Goal: Task Accomplishment & Management: Manage account settings

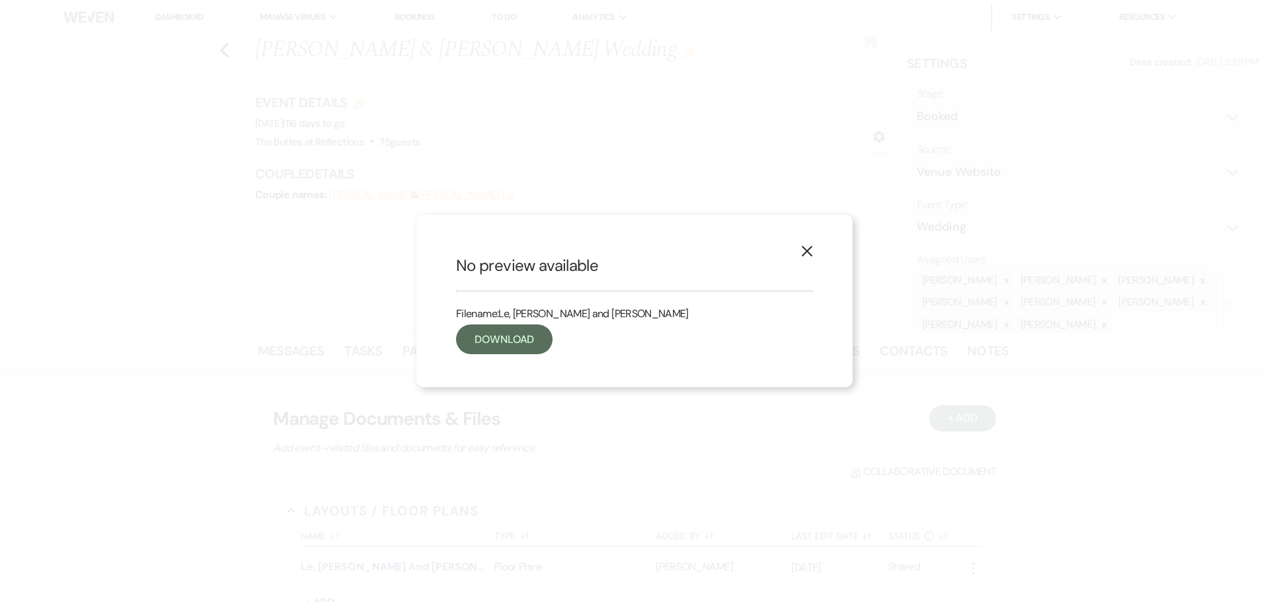
select select "5"
click at [498, 335] on link "Download" at bounding box center [504, 340] width 97 height 30
click at [803, 249] on icon "X" at bounding box center [807, 251] width 12 height 12
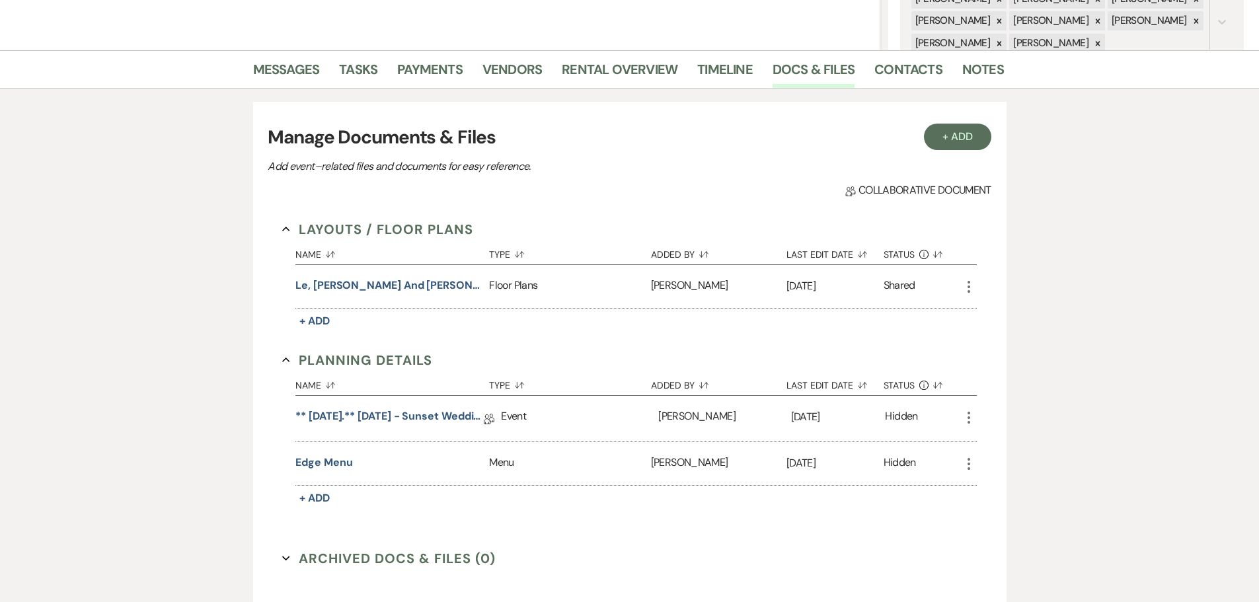
scroll to position [264, 0]
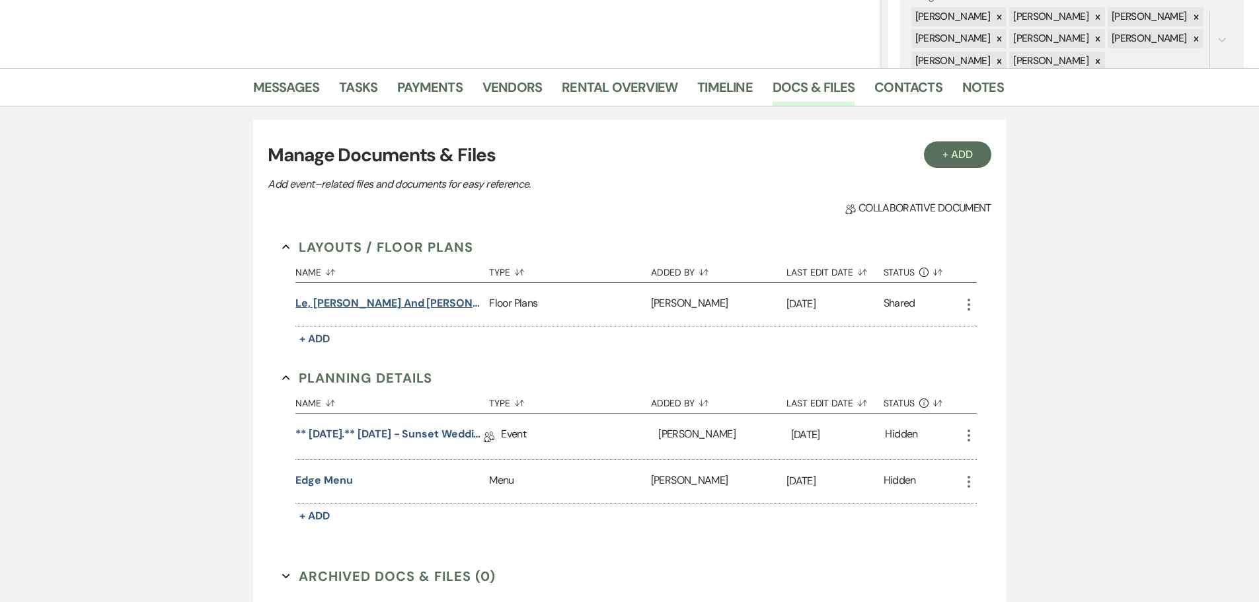
click at [369, 298] on button "Le, [PERSON_NAME] and [PERSON_NAME]" at bounding box center [390, 304] width 188 height 16
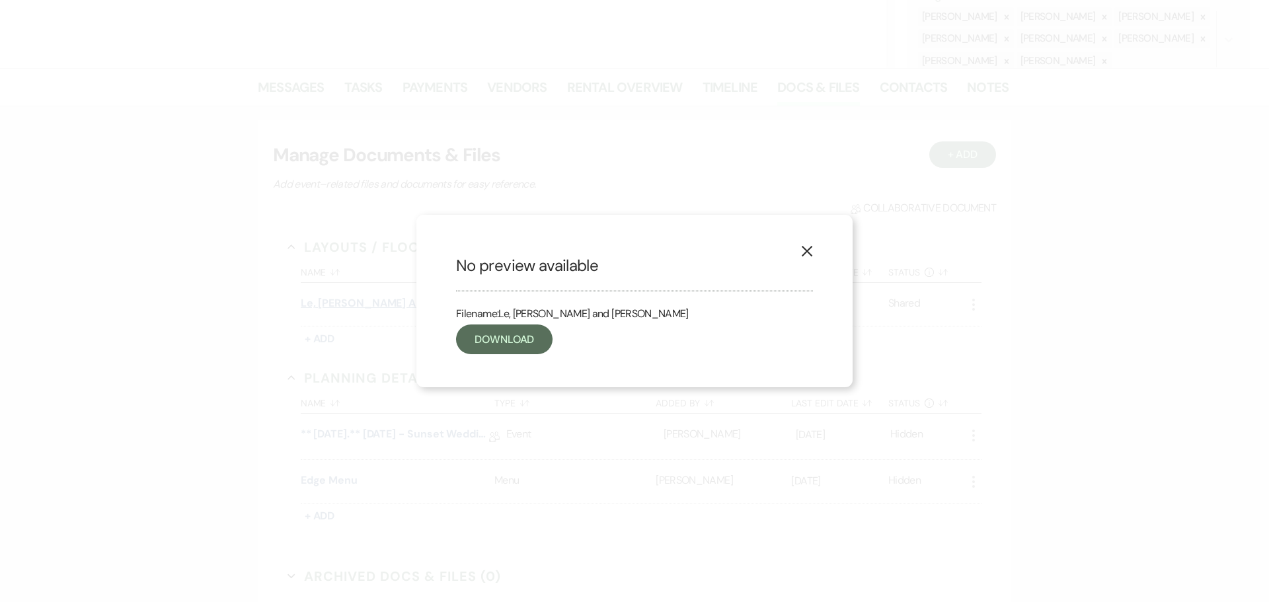
click at [369, 298] on div "X No preview available Filename: Le, [PERSON_NAME] and [PERSON_NAME] Download" at bounding box center [634, 301] width 1269 height 602
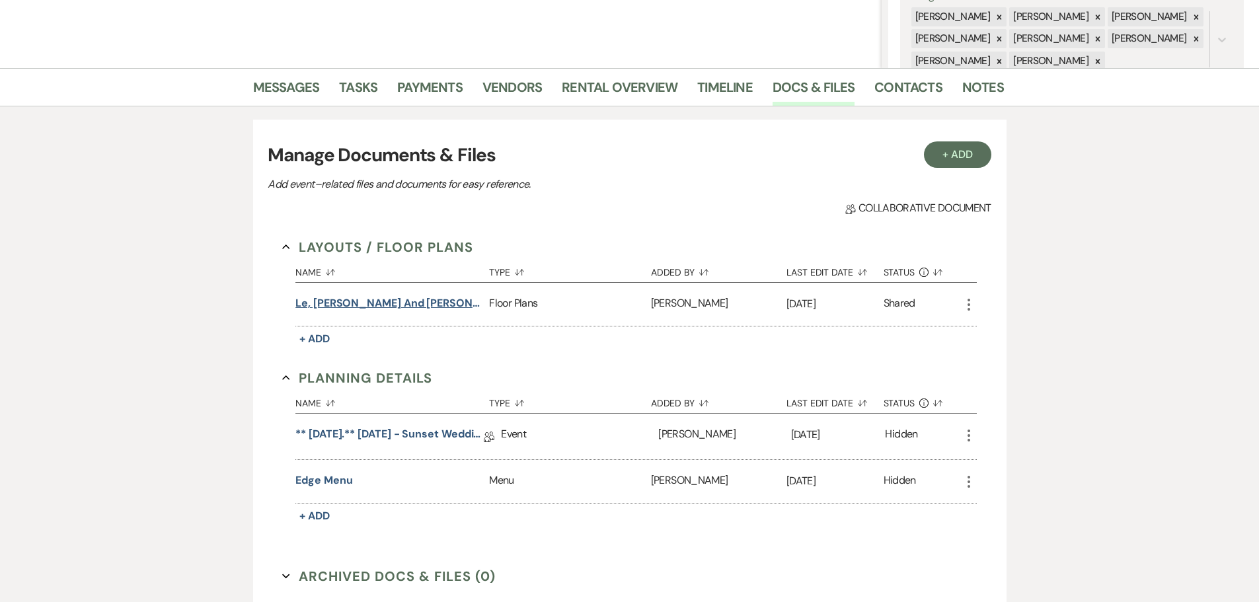
click at [354, 299] on button "Le, [PERSON_NAME] and [PERSON_NAME]" at bounding box center [390, 304] width 188 height 16
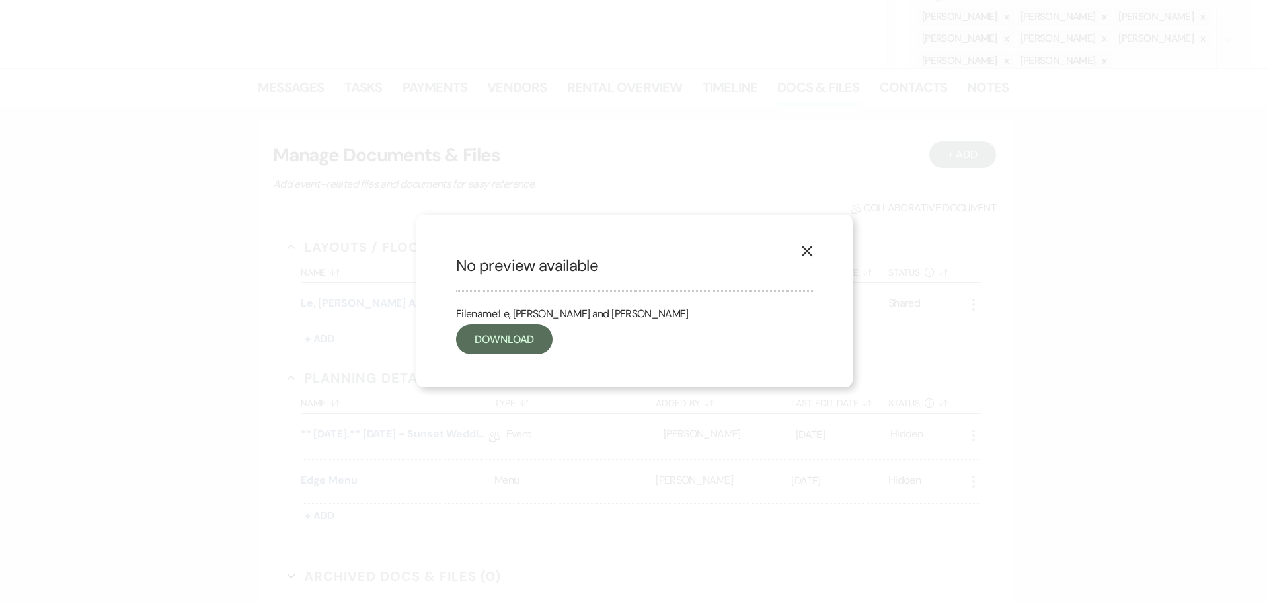
click at [814, 249] on button "X" at bounding box center [807, 250] width 20 height 23
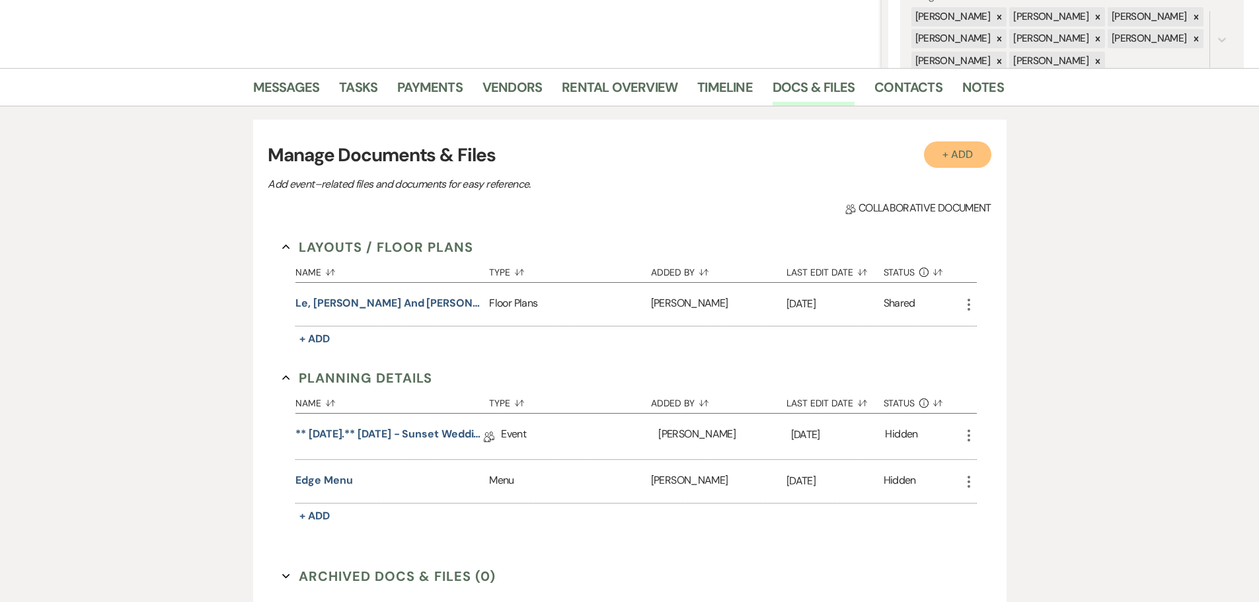
click at [953, 153] on button "+ Add" at bounding box center [957, 154] width 67 height 26
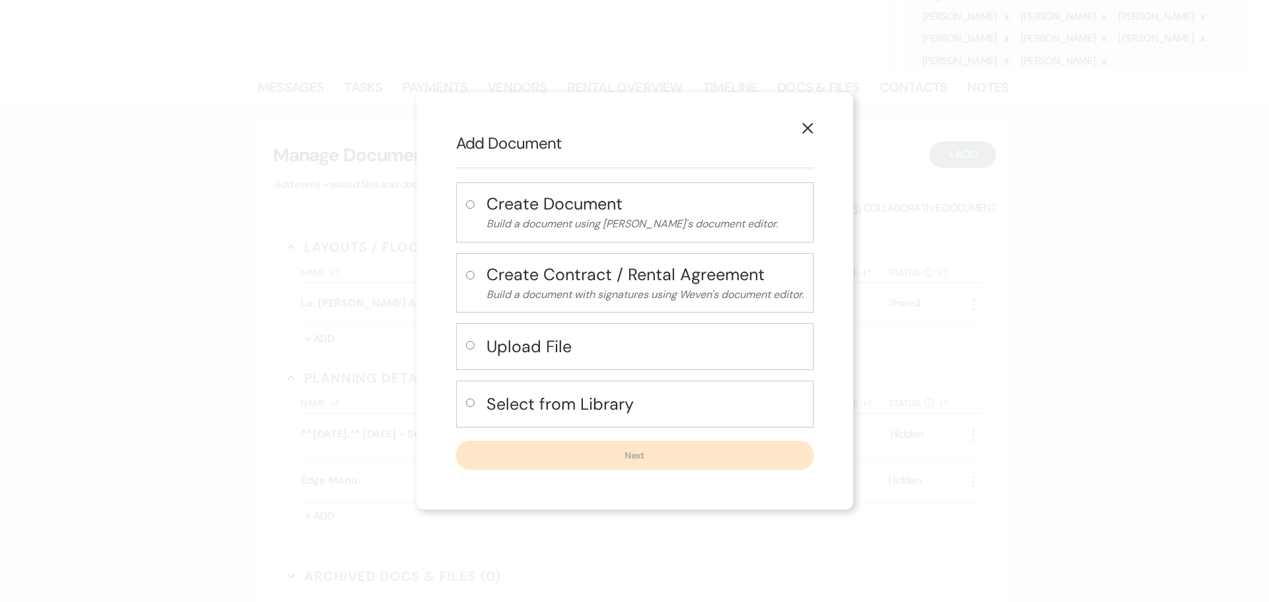
click at [467, 346] on input "radio" at bounding box center [470, 345] width 9 height 9
radio input "true"
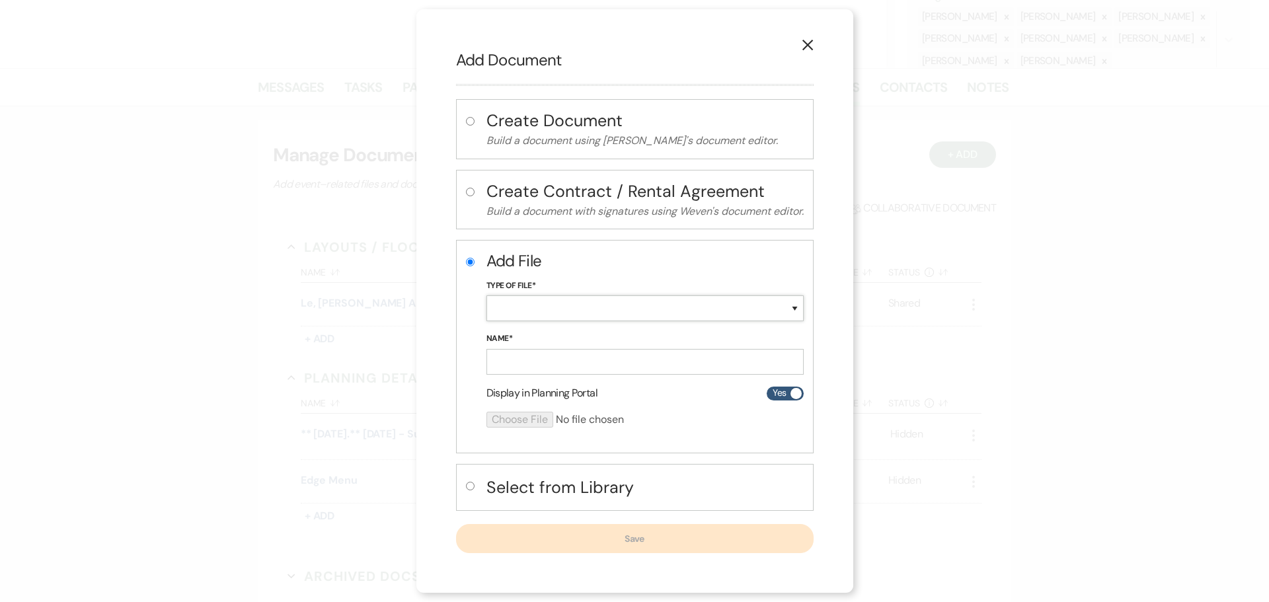
click at [527, 311] on select "Special Event Insurance Vendor Certificate of Insurance Contracts / Rental Agre…" at bounding box center [645, 309] width 317 height 26
select select "24"
click at [487, 296] on select "Special Event Insurance Vendor Certificate of Insurance Contracts / Rental Agre…" at bounding box center [645, 309] width 317 height 26
click at [502, 362] on input "Name*" at bounding box center [645, 362] width 317 height 26
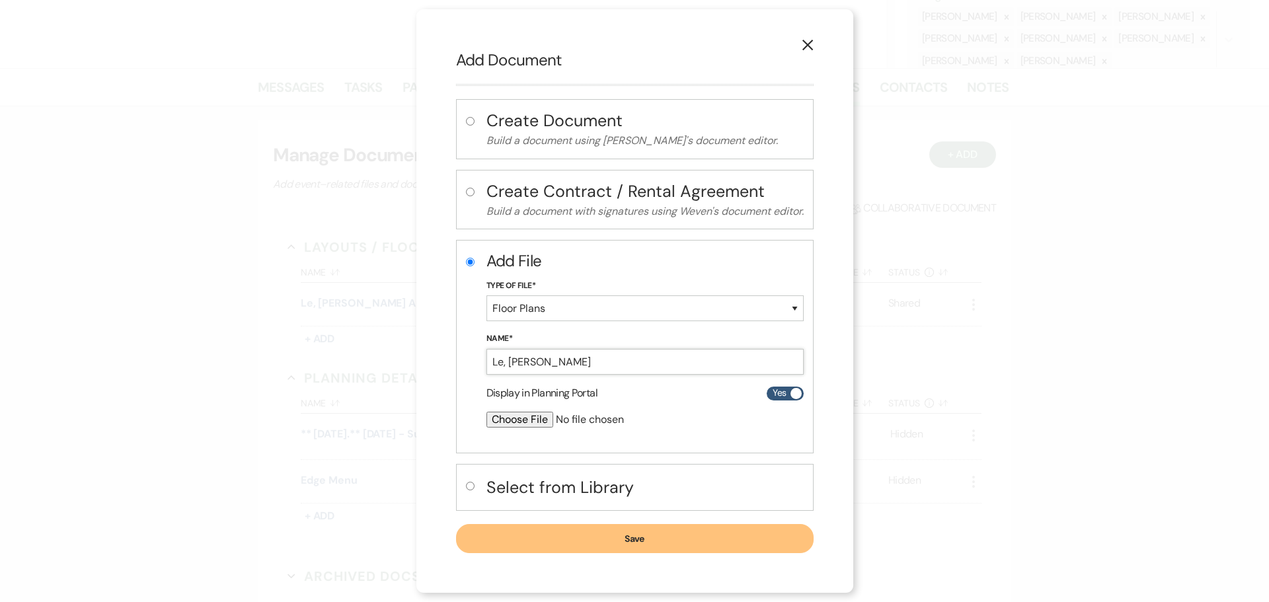
type input "Le, [PERSON_NAME]"
click at [522, 417] on input "file" at bounding box center [610, 420] width 247 height 16
type input "C:\fakepath\Le, [PERSON_NAME] Sample Layout for your review [DATE].pdf"
click at [560, 534] on button "Save" at bounding box center [635, 539] width 358 height 29
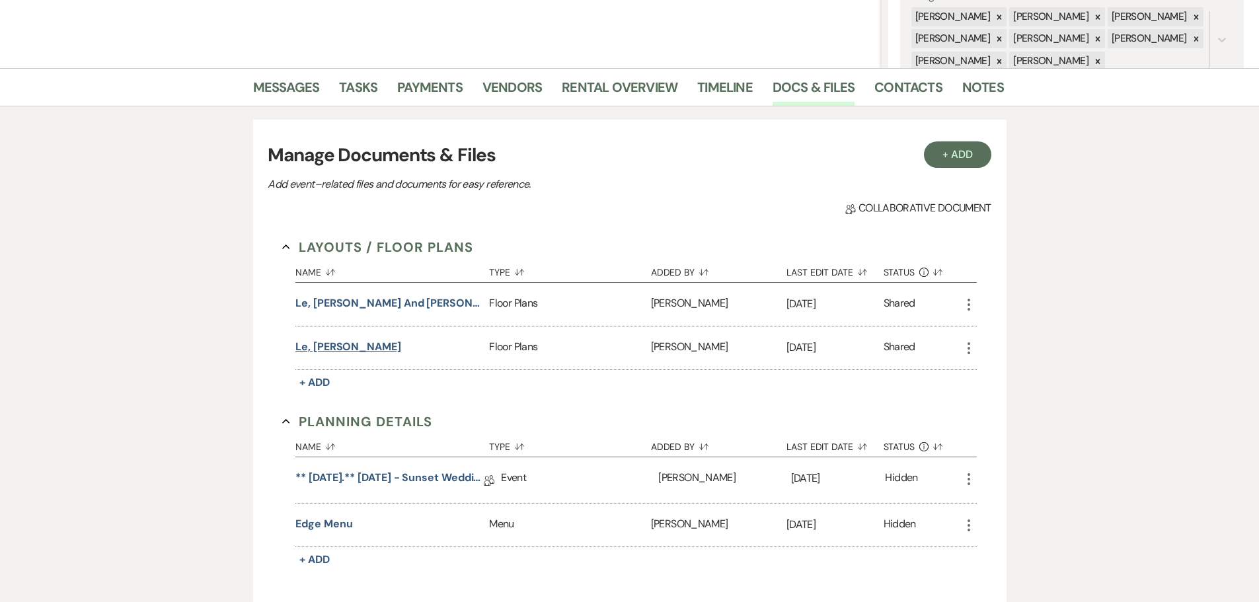
click at [309, 344] on button "Le, [PERSON_NAME]" at bounding box center [349, 347] width 106 height 16
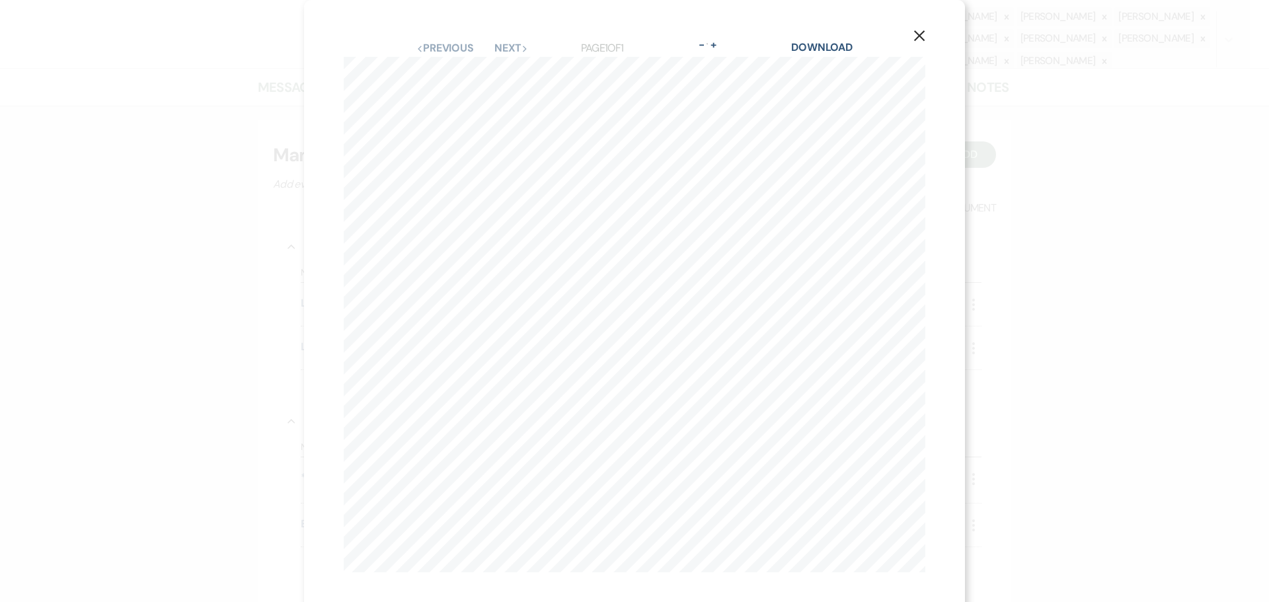
drag, startPoint x: 309, startPoint y: 186, endPoint x: 245, endPoint y: 188, distance: 64.2
click at [245, 188] on div "X Previous Previous Next Next Page 1 of 1 - Zoom + Download Name : [PERSON_NAME…" at bounding box center [634, 301] width 1269 height 602
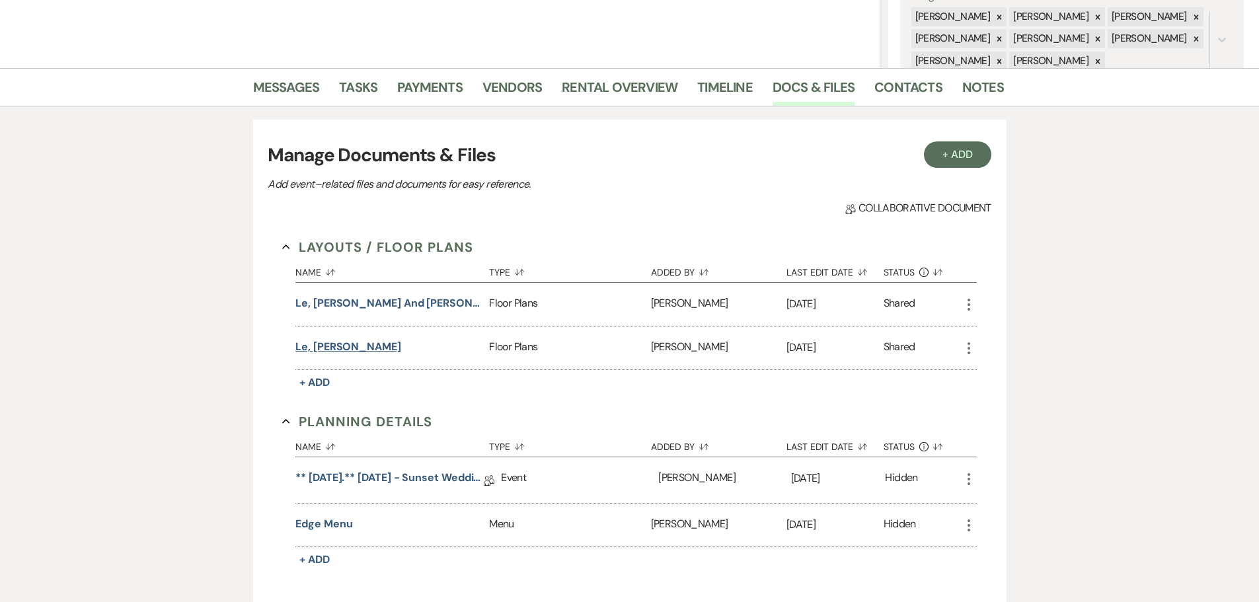
click at [330, 345] on button "Le, [PERSON_NAME]" at bounding box center [349, 347] width 106 height 16
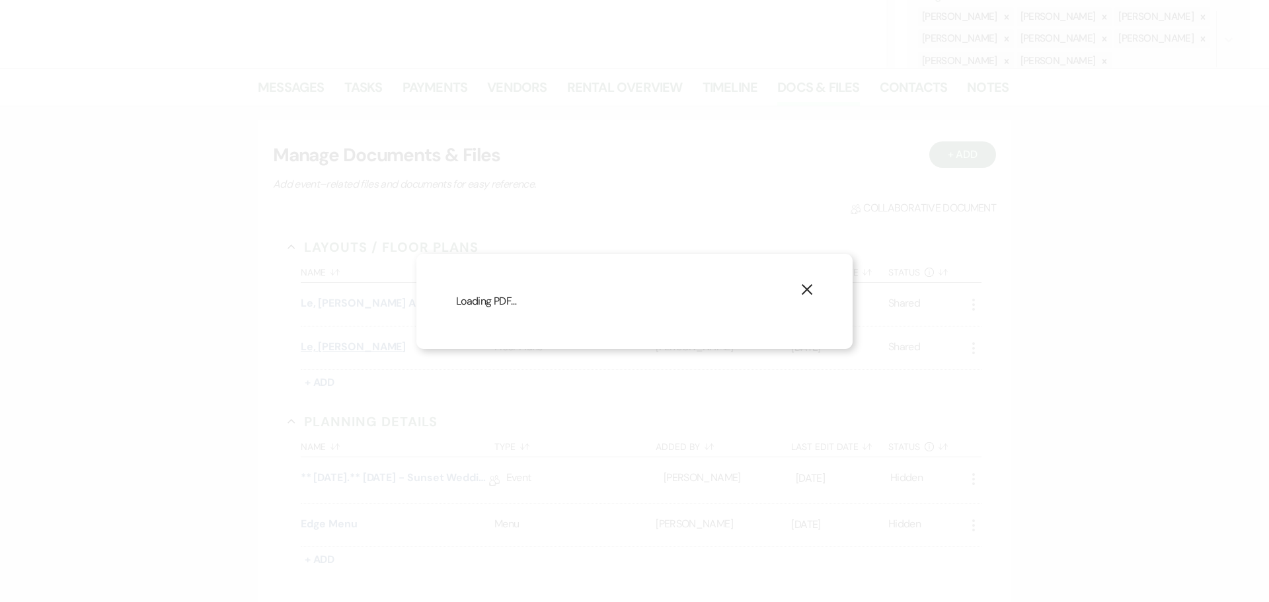
click at [330, 345] on div "X Loading PDF…" at bounding box center [634, 301] width 1269 height 602
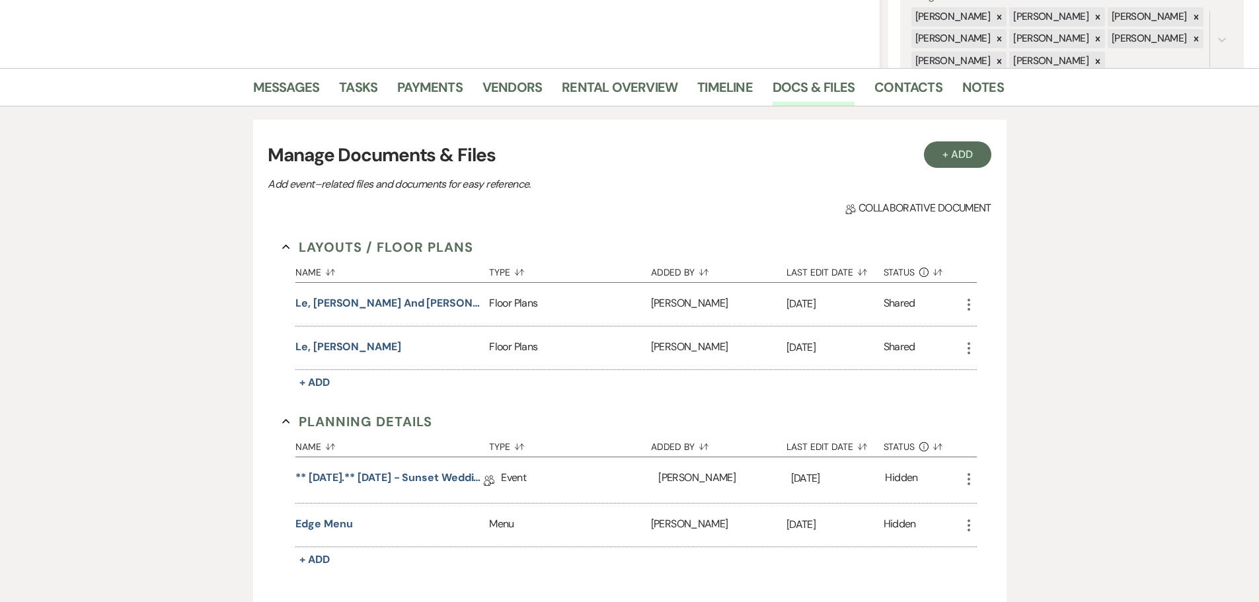
click at [512, 352] on div "Floor Plans" at bounding box center [569, 348] width 161 height 43
click at [328, 346] on button "Le, [PERSON_NAME]" at bounding box center [349, 347] width 106 height 16
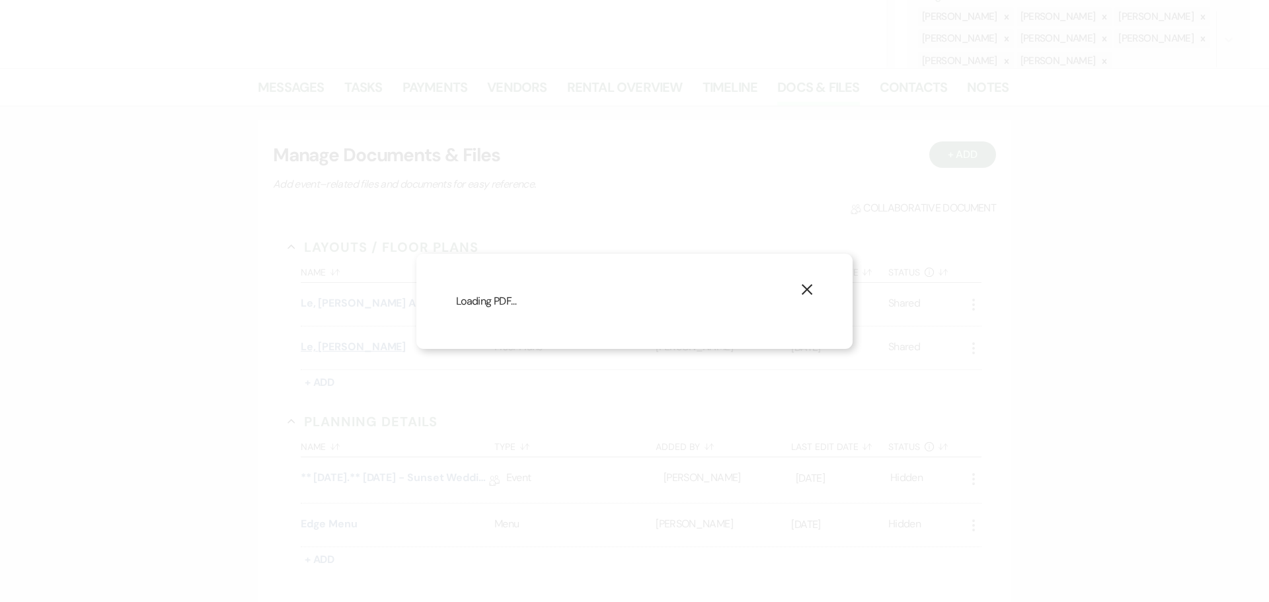
click at [328, 346] on div "X Loading PDF…" at bounding box center [634, 301] width 1269 height 602
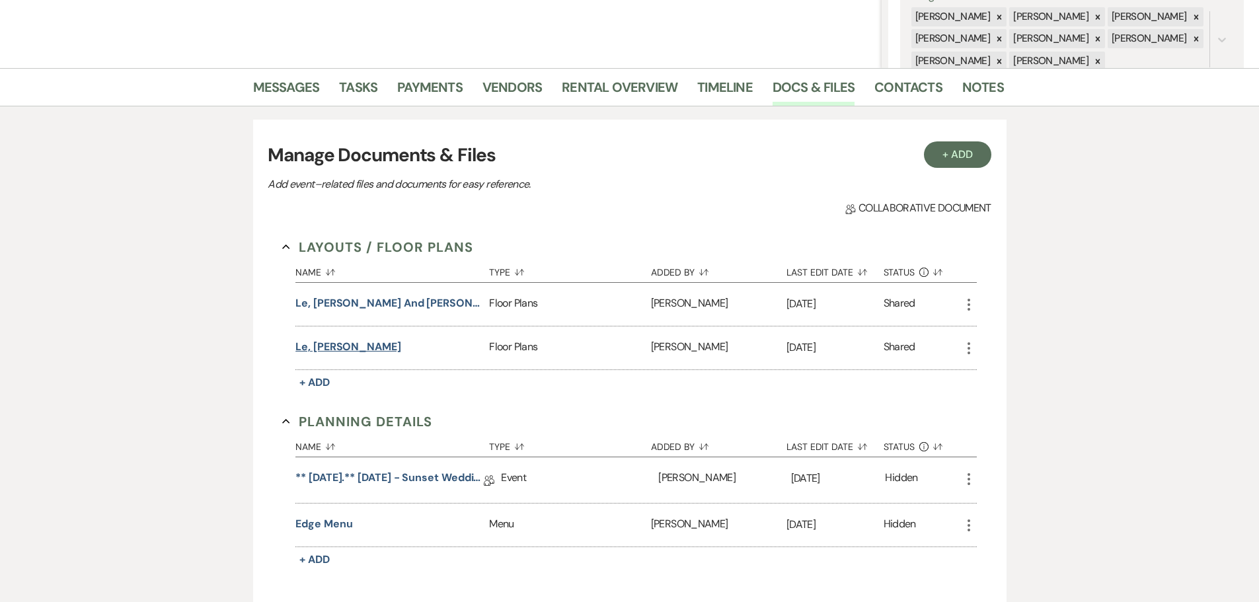
click at [323, 343] on button "Le, [PERSON_NAME]" at bounding box center [349, 347] width 106 height 16
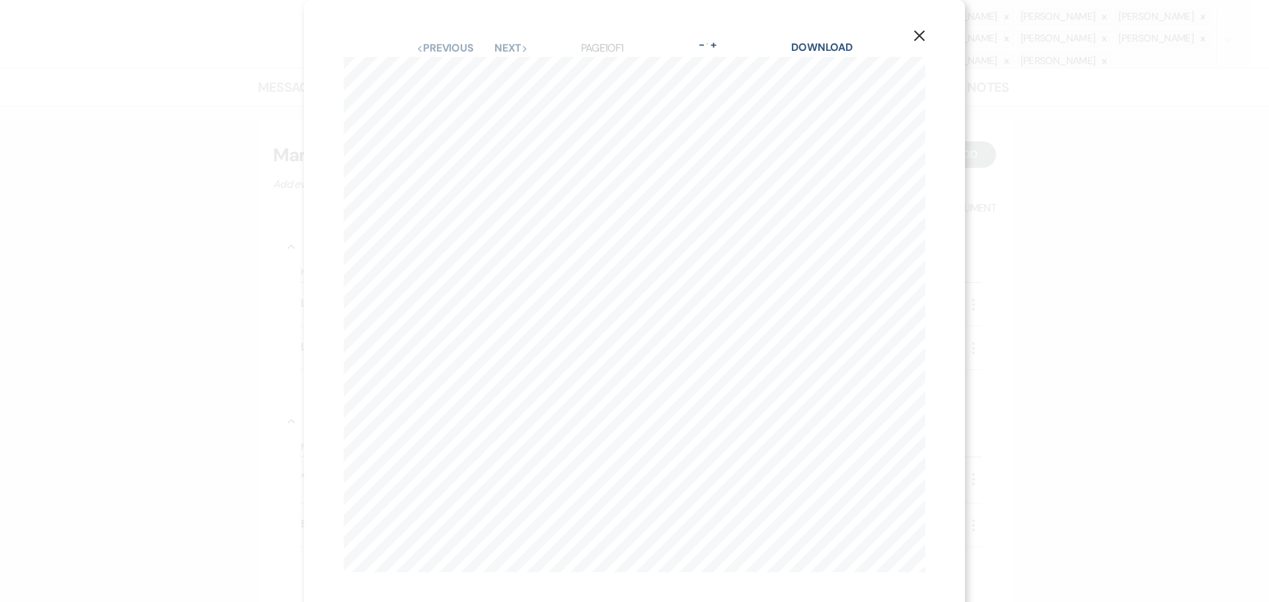
click at [917, 36] on icon "X" at bounding box center [920, 36] width 12 height 12
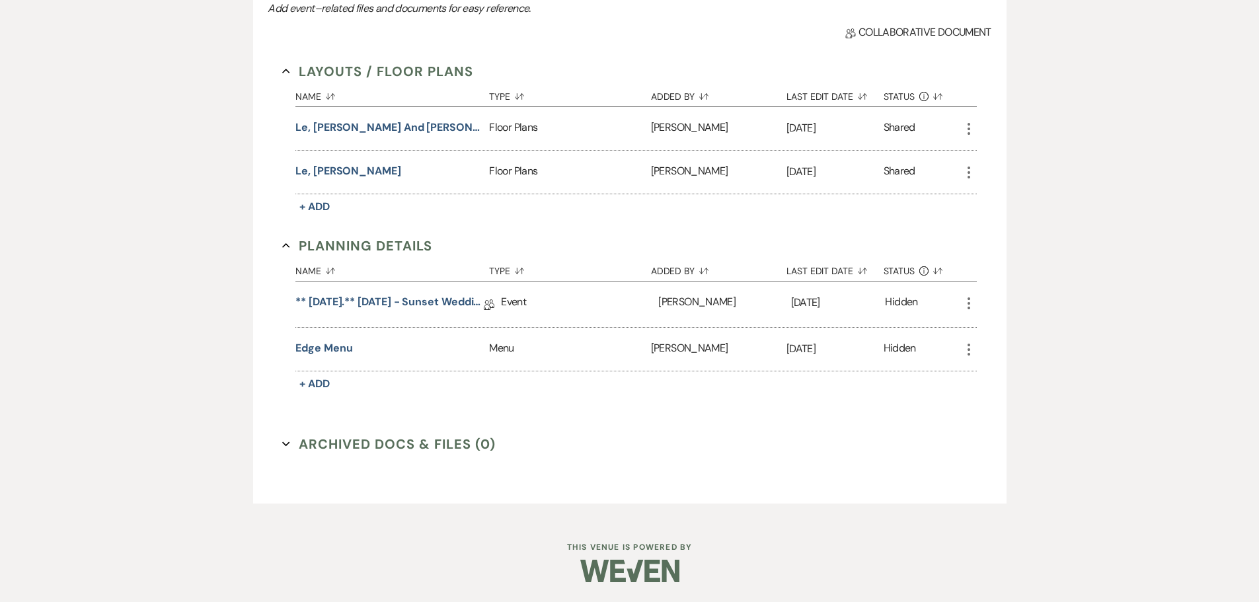
scroll to position [109, 0]
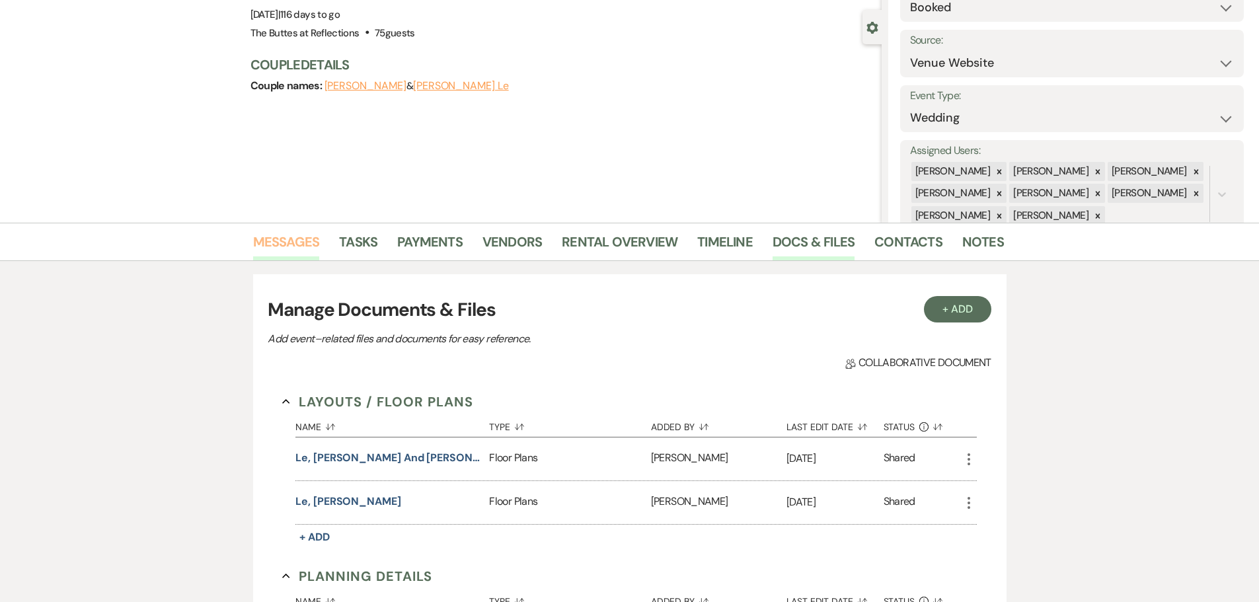
click at [290, 243] on link "Messages" at bounding box center [286, 245] width 67 height 29
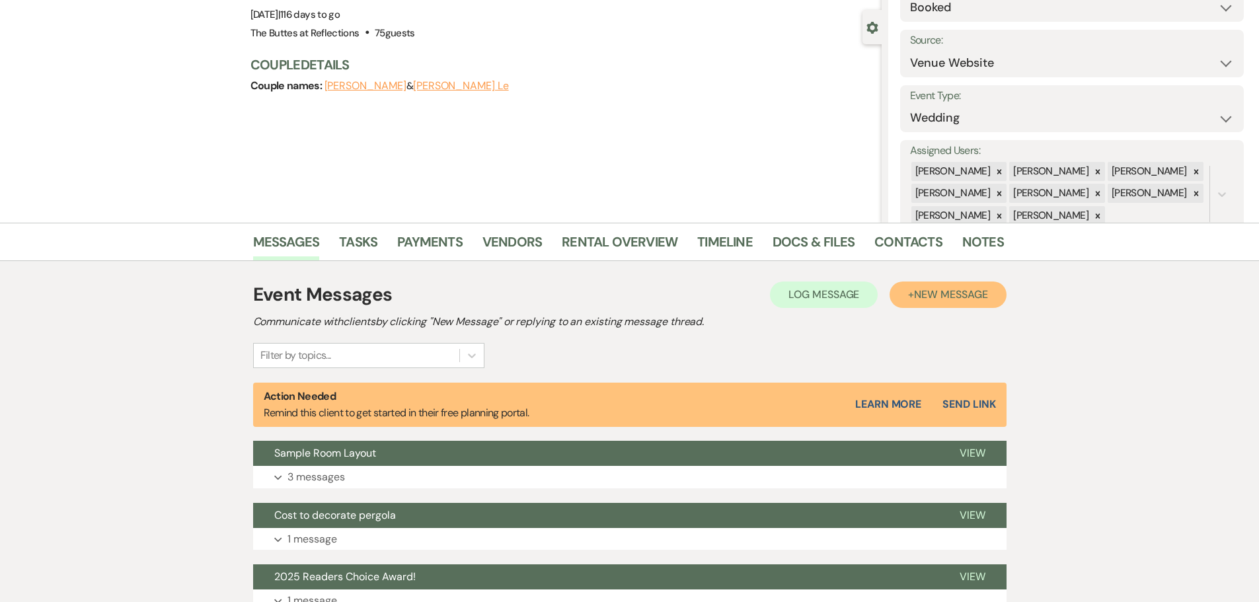
click at [926, 296] on span "New Message" at bounding box center [950, 295] width 73 height 14
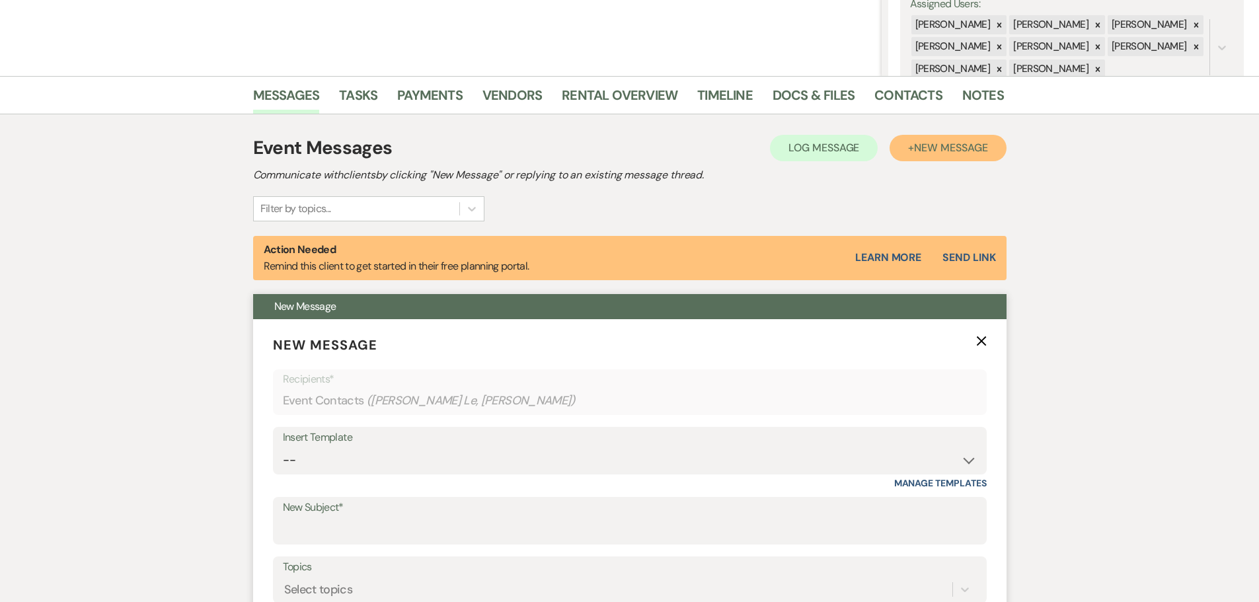
scroll to position [307, 0]
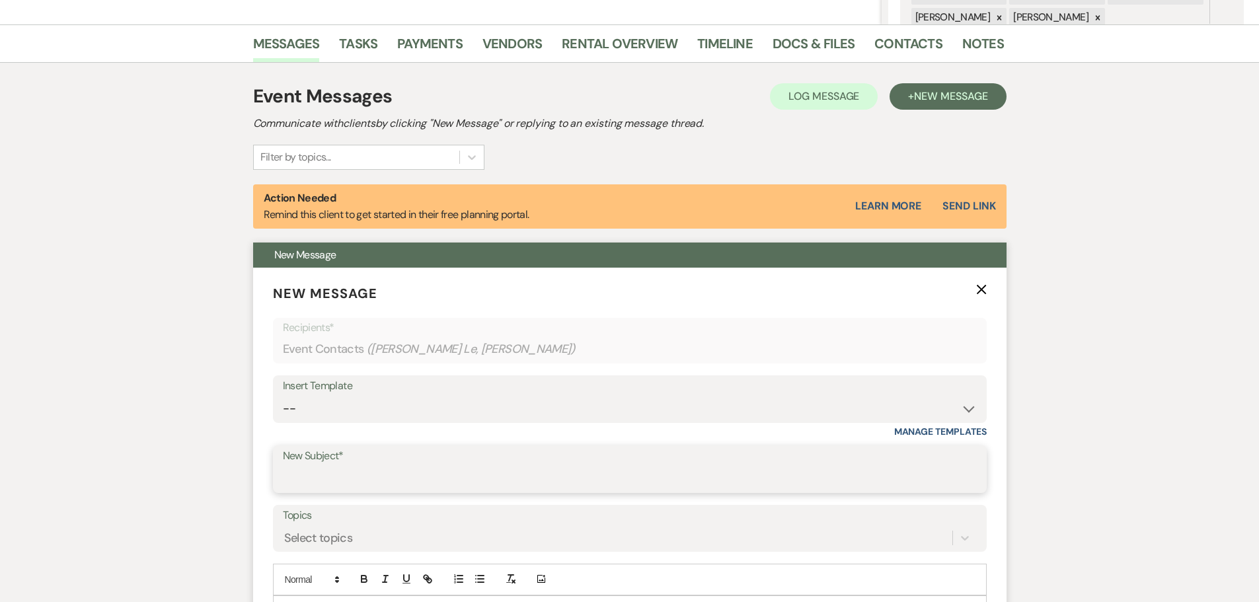
click at [286, 477] on input "New Subject*" at bounding box center [630, 479] width 694 height 26
type input "Sample Room Layout"
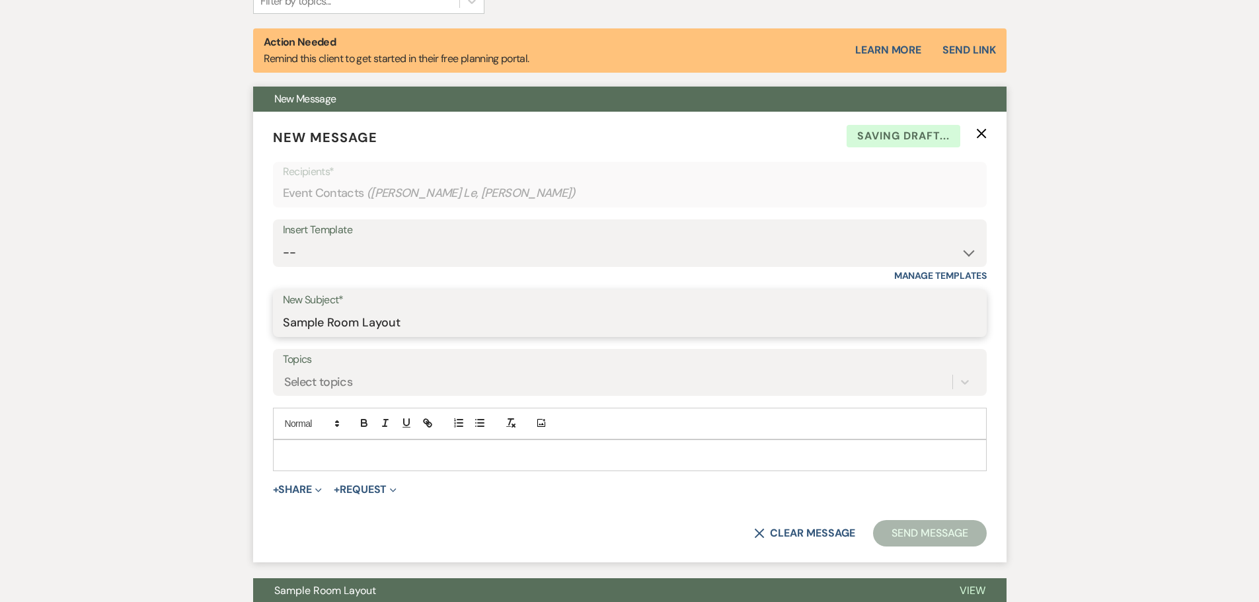
scroll to position [506, 0]
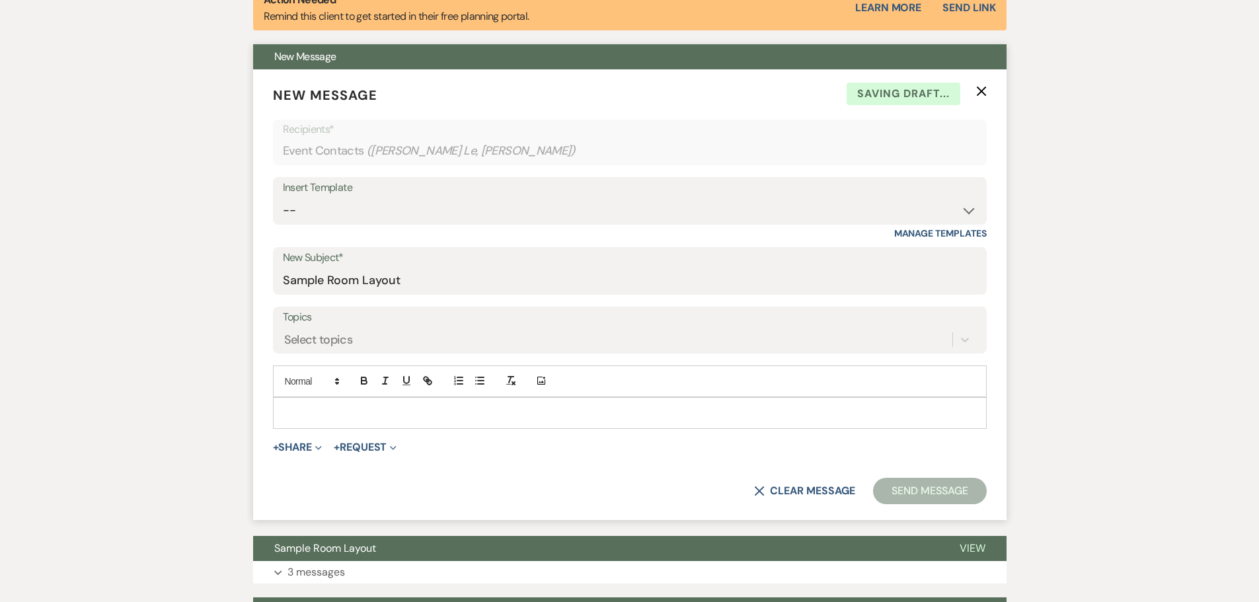
click at [298, 411] on p at bounding box center [630, 413] width 693 height 15
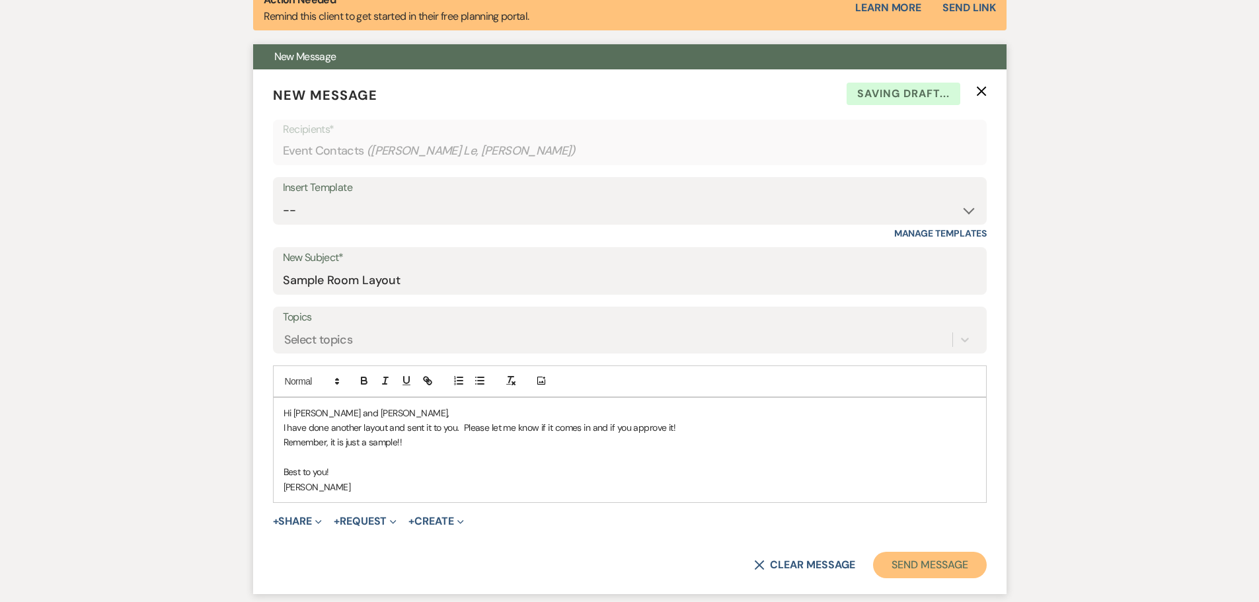
click at [914, 563] on button "Send Message" at bounding box center [929, 565] width 113 height 26
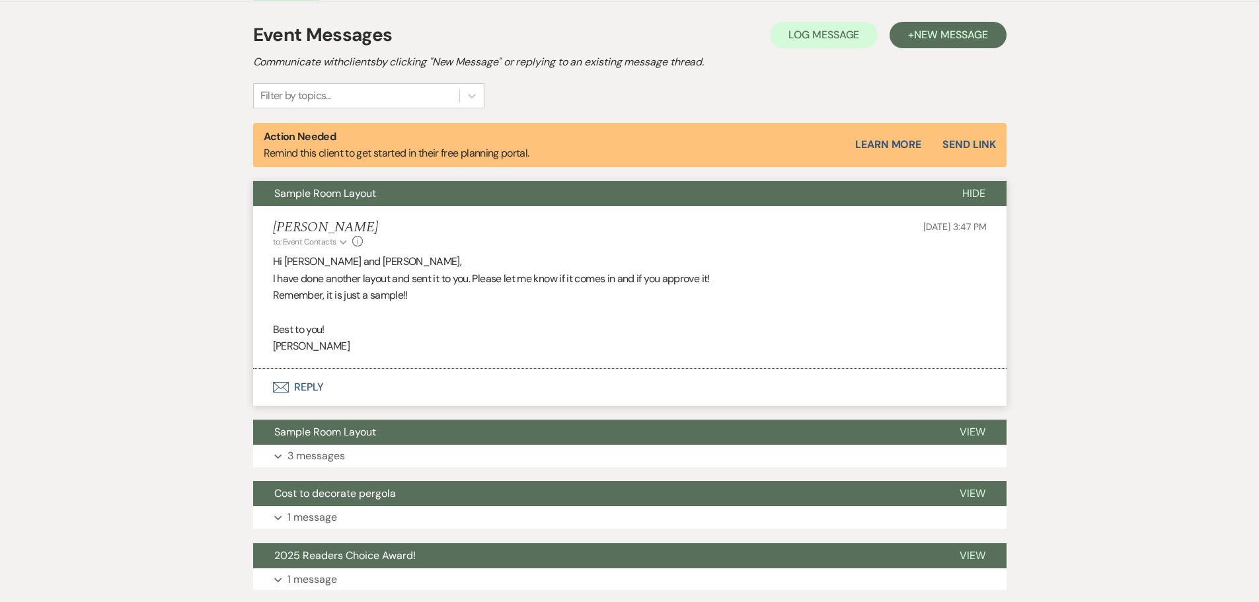
scroll to position [397, 0]
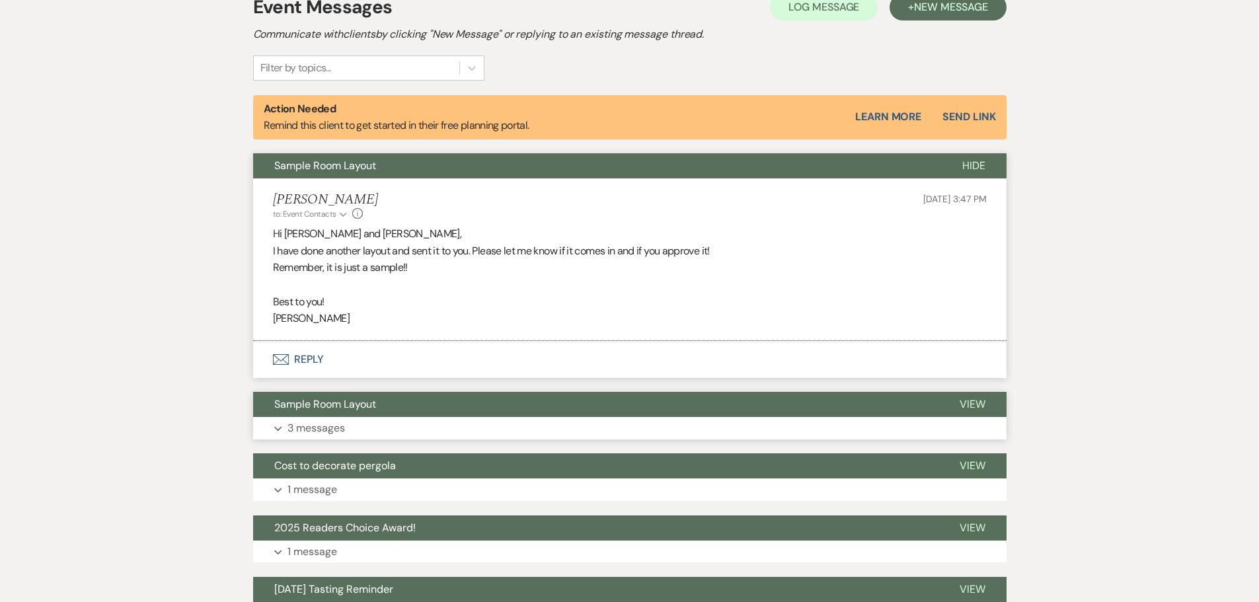
click at [311, 425] on p "3 messages" at bounding box center [317, 428] width 58 height 17
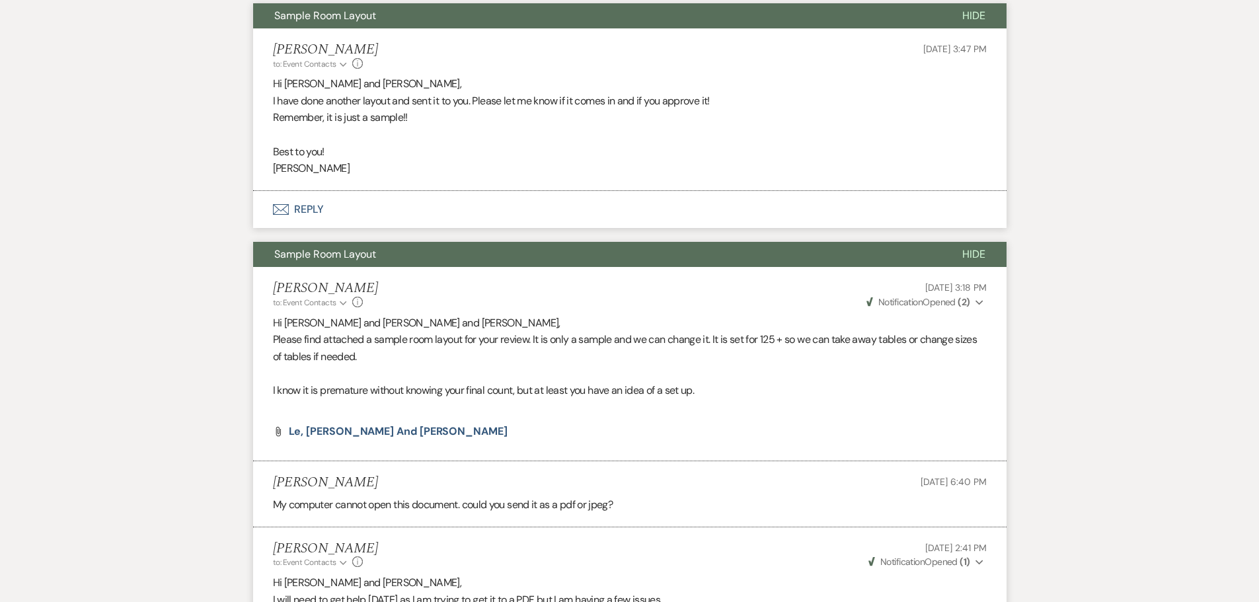
scroll to position [661, 0]
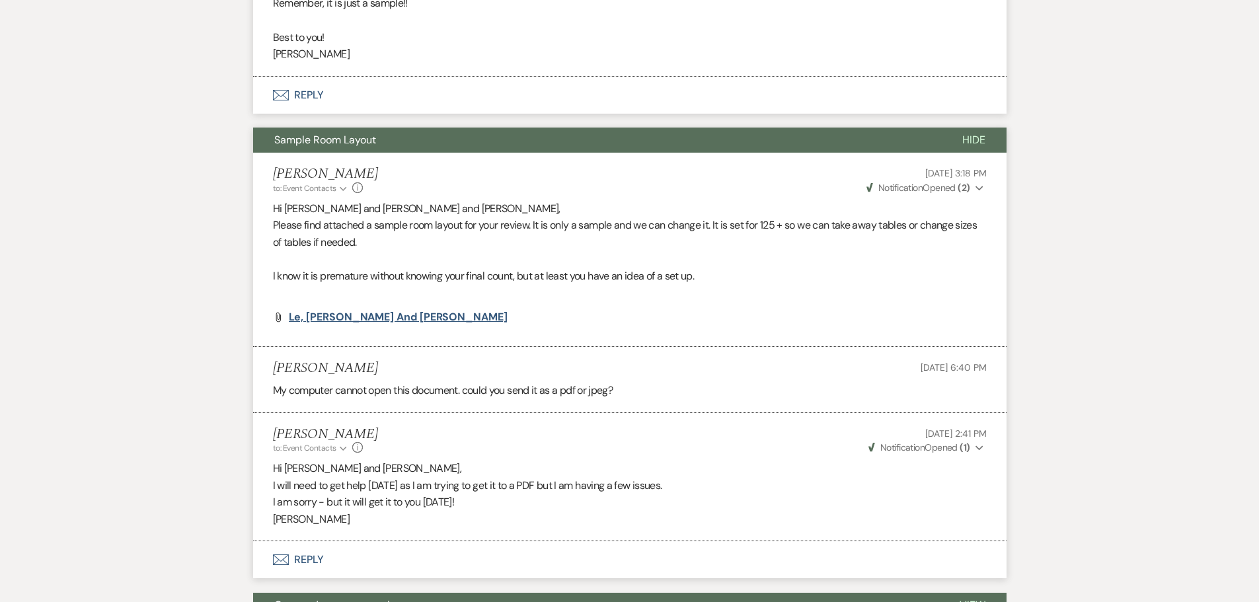
click at [342, 316] on span "Le, [PERSON_NAME] and [PERSON_NAME]" at bounding box center [398, 317] width 219 height 14
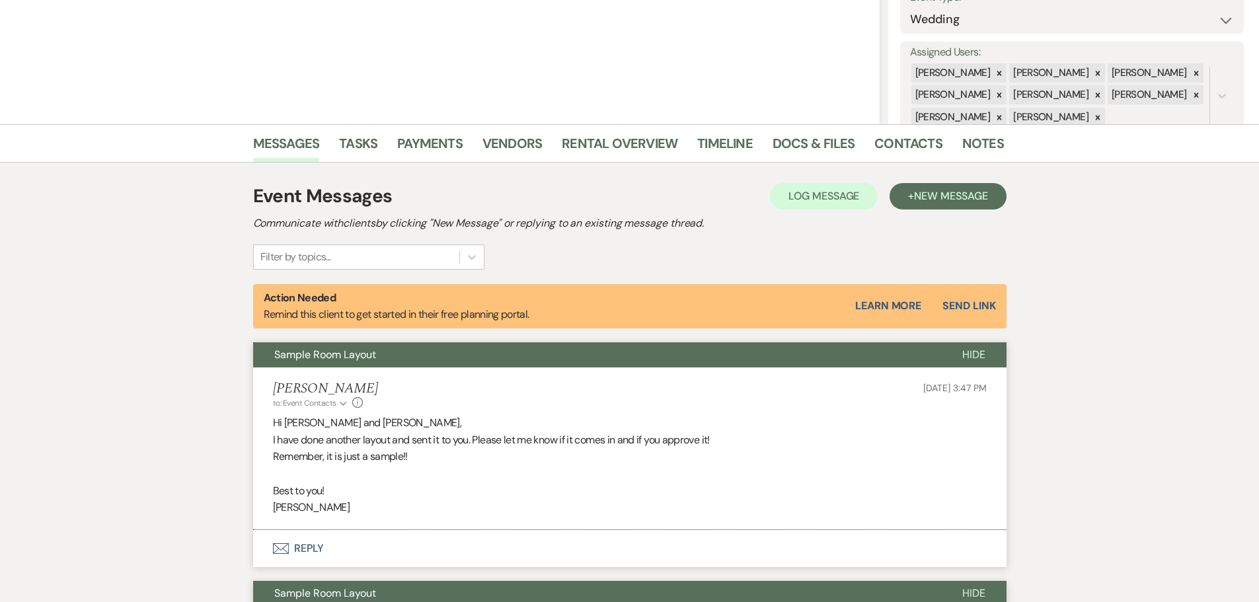
scroll to position [198, 0]
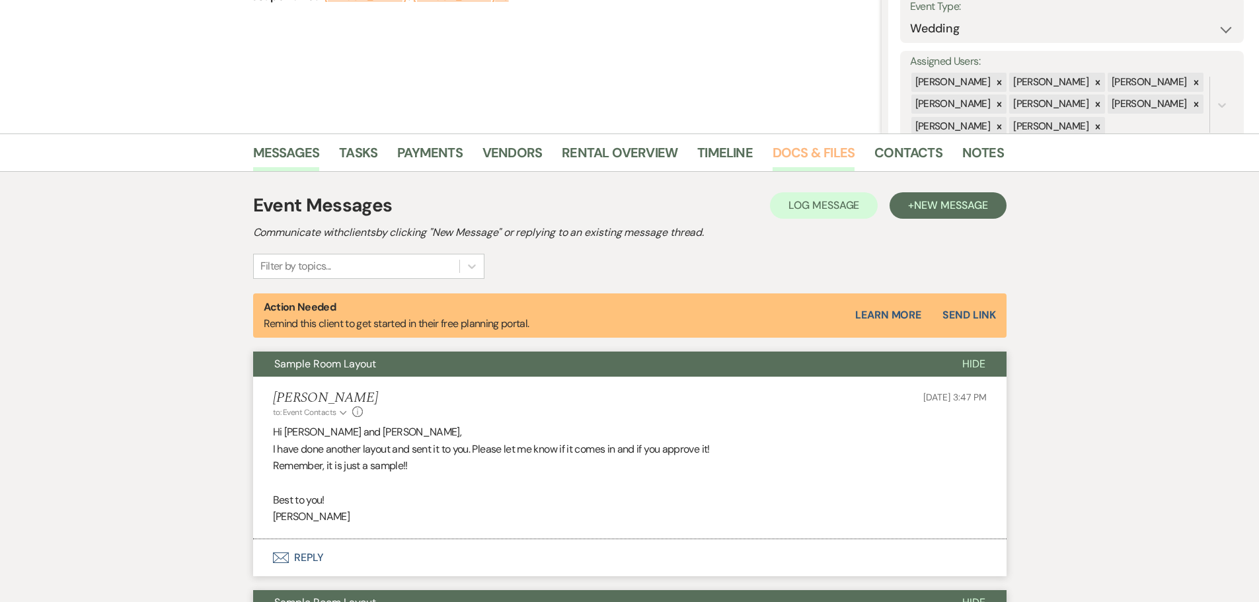
click at [788, 150] on link "Docs & Files" at bounding box center [814, 156] width 82 height 29
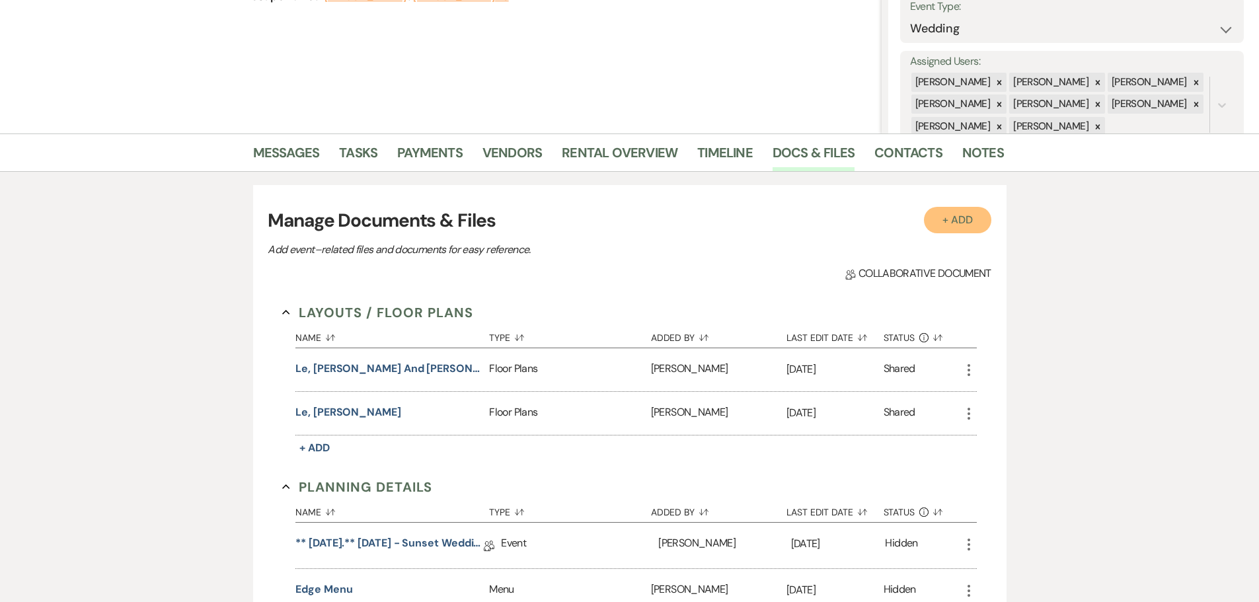
click at [967, 225] on button "+ Add" at bounding box center [957, 220] width 67 height 26
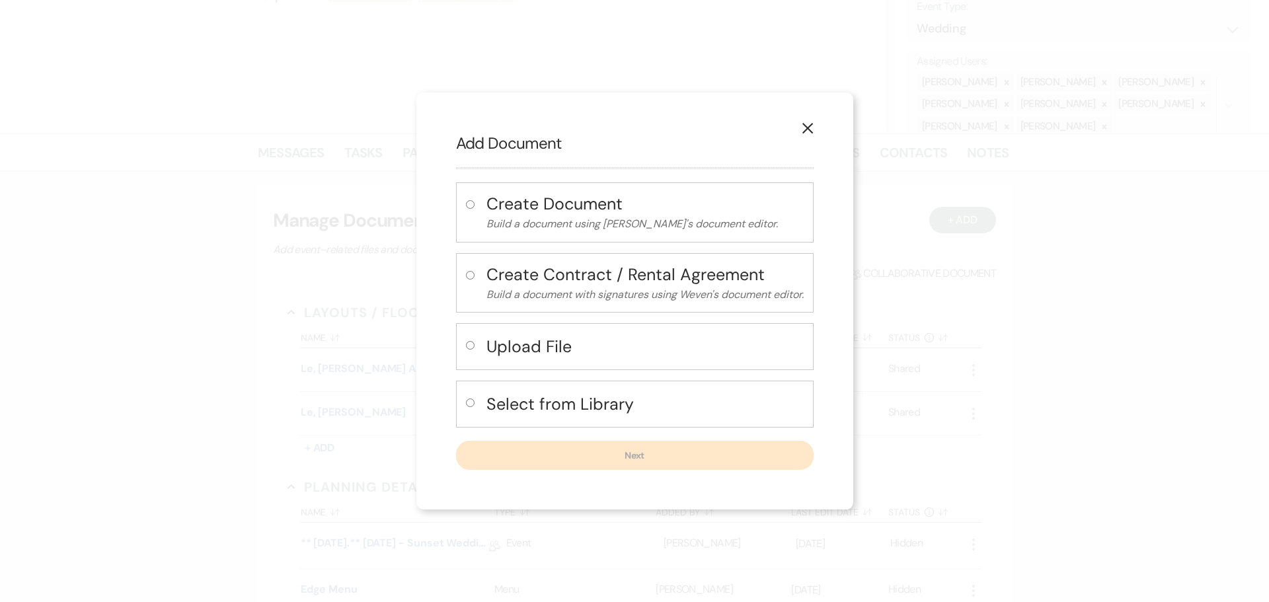
click at [468, 342] on input "radio" at bounding box center [470, 345] width 9 height 9
radio input "true"
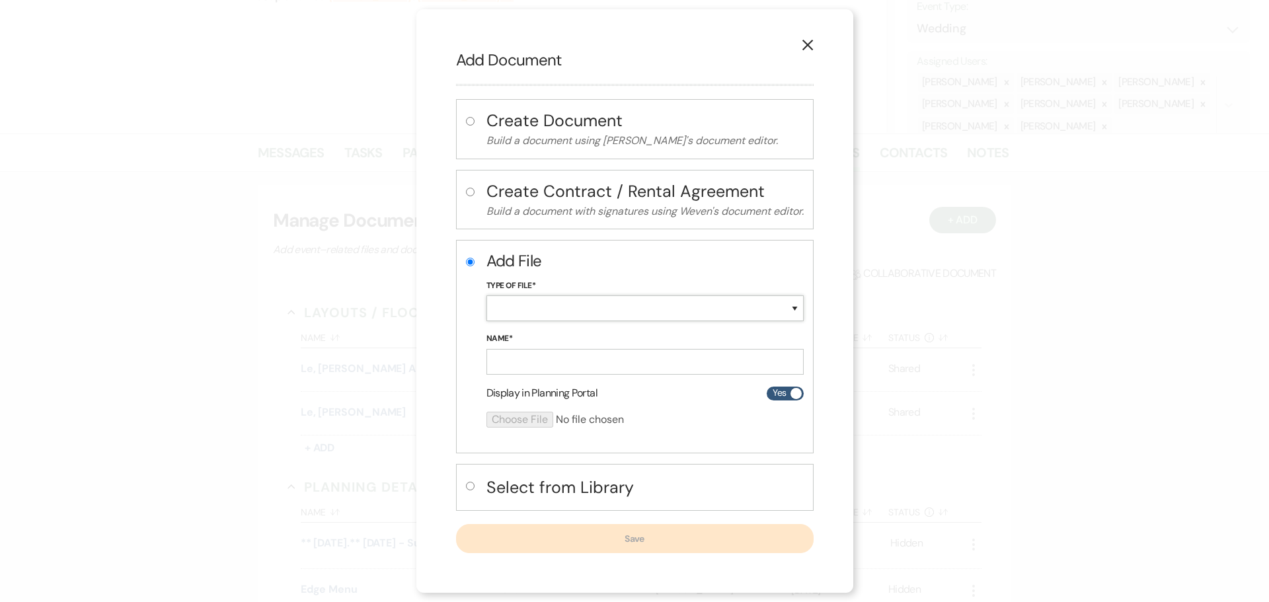
click at [515, 311] on select "Special Event Insurance Vendor Certificate of Insurance Contracts / Rental Agre…" at bounding box center [645, 309] width 317 height 26
select select "24"
click at [487, 296] on select "Special Event Insurance Vendor Certificate of Insurance Contracts / Rental Agre…" at bounding box center [645, 309] width 317 height 26
click at [495, 356] on input "Name*" at bounding box center [645, 362] width 317 height 26
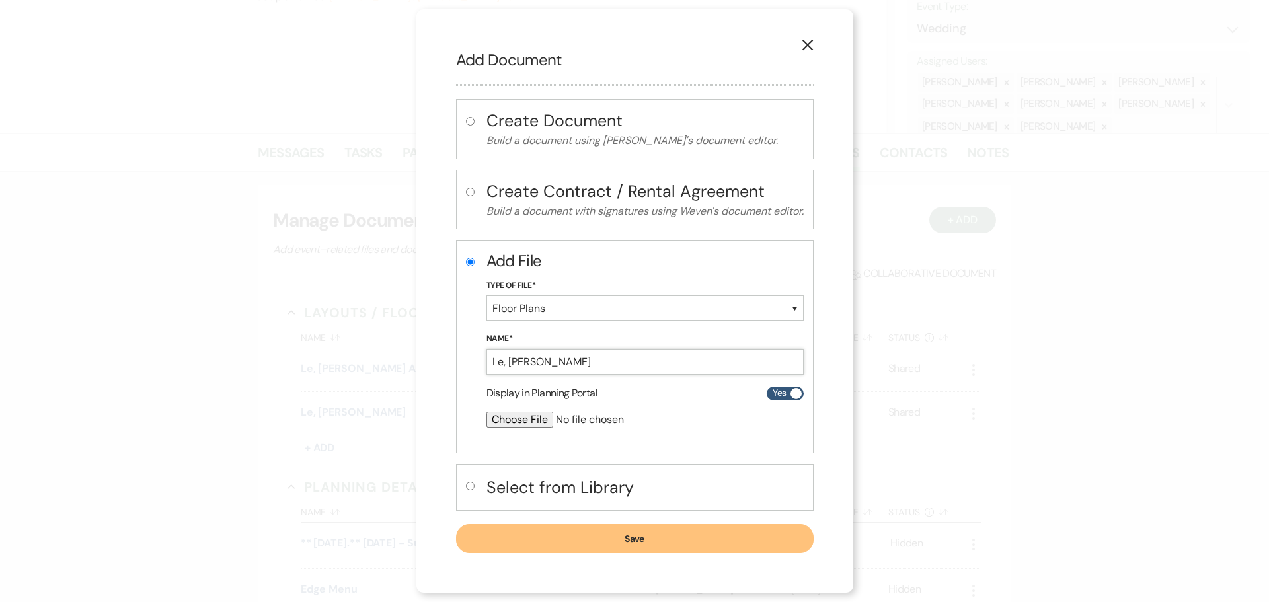
type input "Le, [PERSON_NAME]"
click at [504, 422] on input "file" at bounding box center [610, 420] width 247 height 16
type input "C:\fakepath\Le, [PERSON_NAME] Sample Layout for your review [DATE].pdf"
click at [502, 439] on use at bounding box center [504, 438] width 5 height 10
click at [631, 543] on button "Save" at bounding box center [635, 539] width 358 height 29
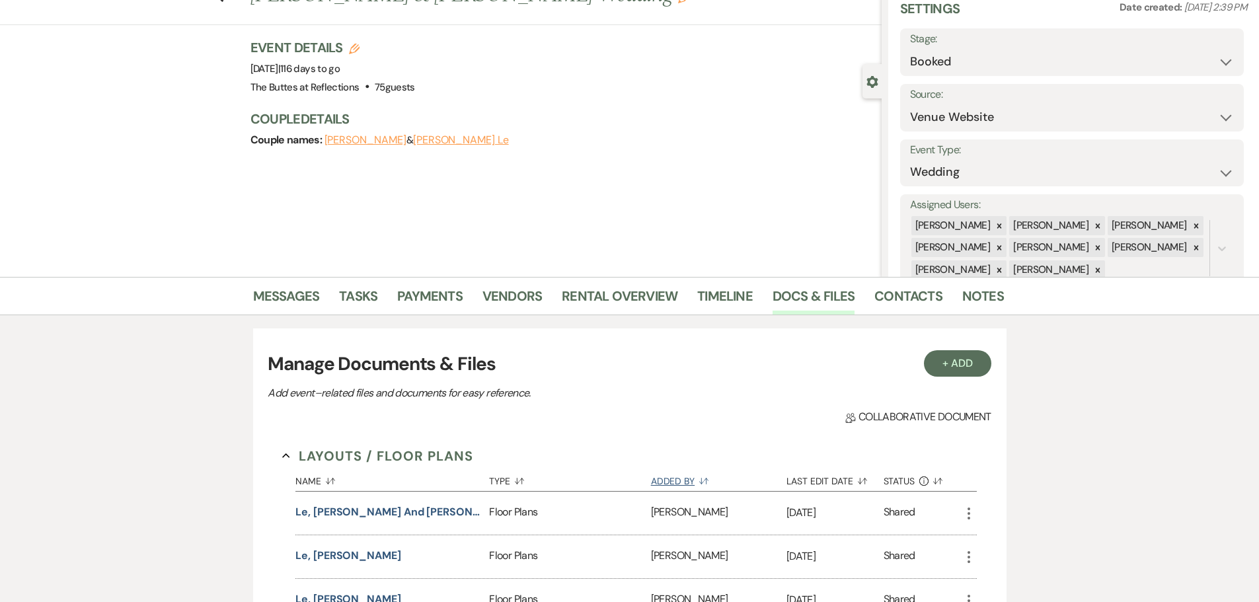
scroll to position [264, 0]
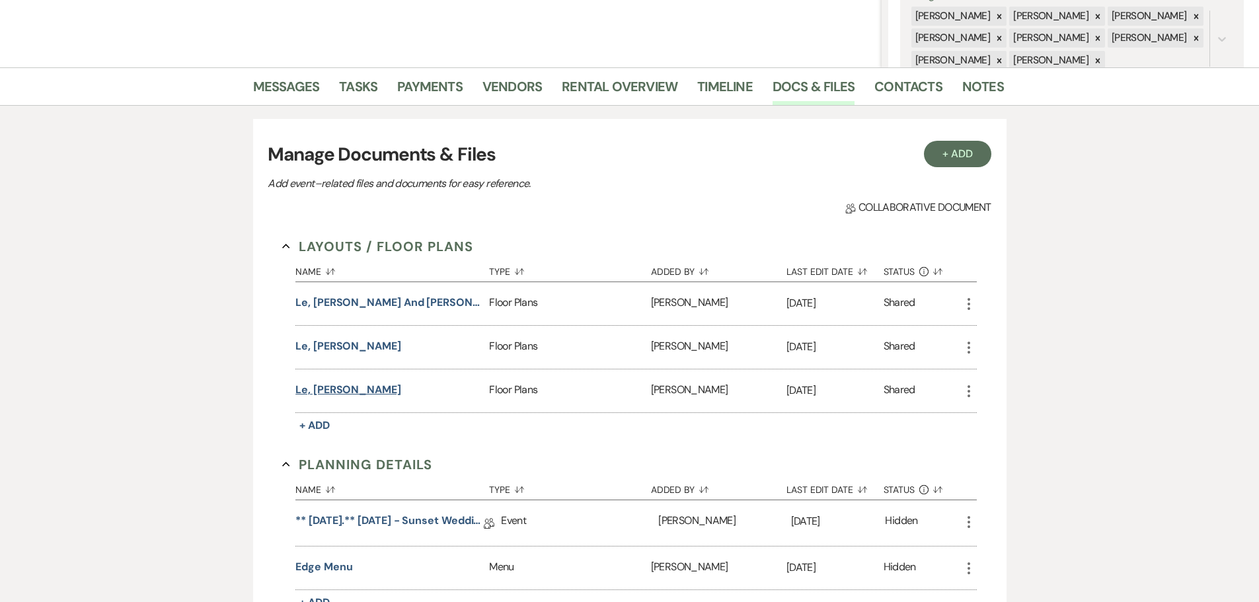
click at [327, 386] on button "Le, [PERSON_NAME]" at bounding box center [349, 390] width 106 height 16
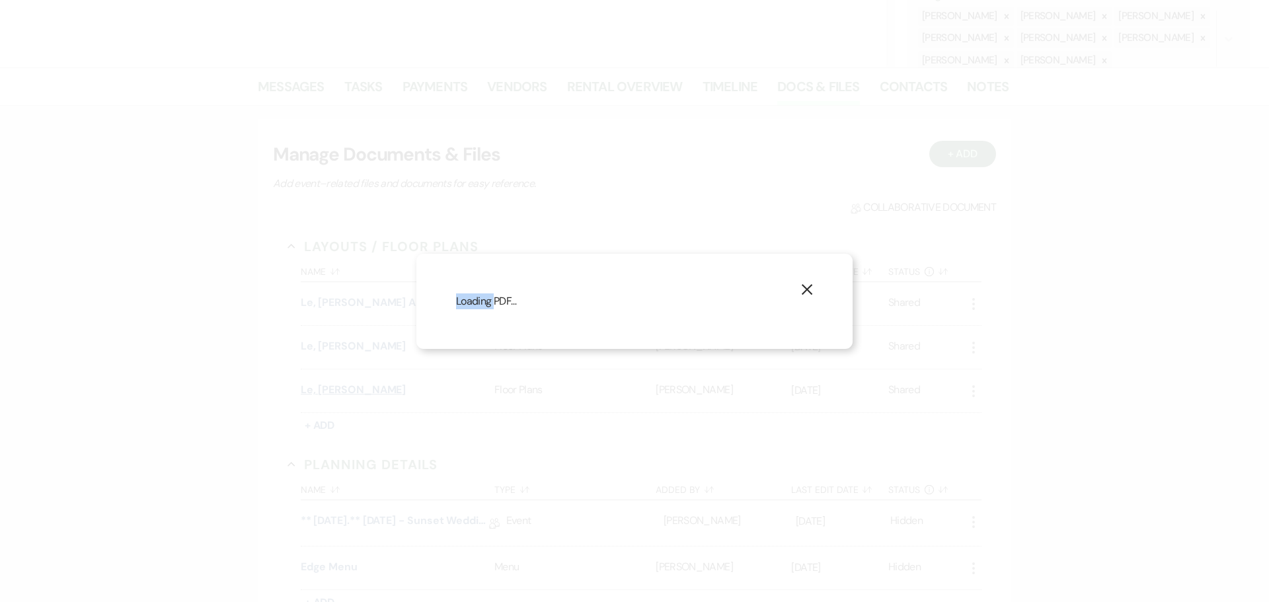
click at [327, 386] on div "X Loading PDF…" at bounding box center [634, 301] width 1269 height 602
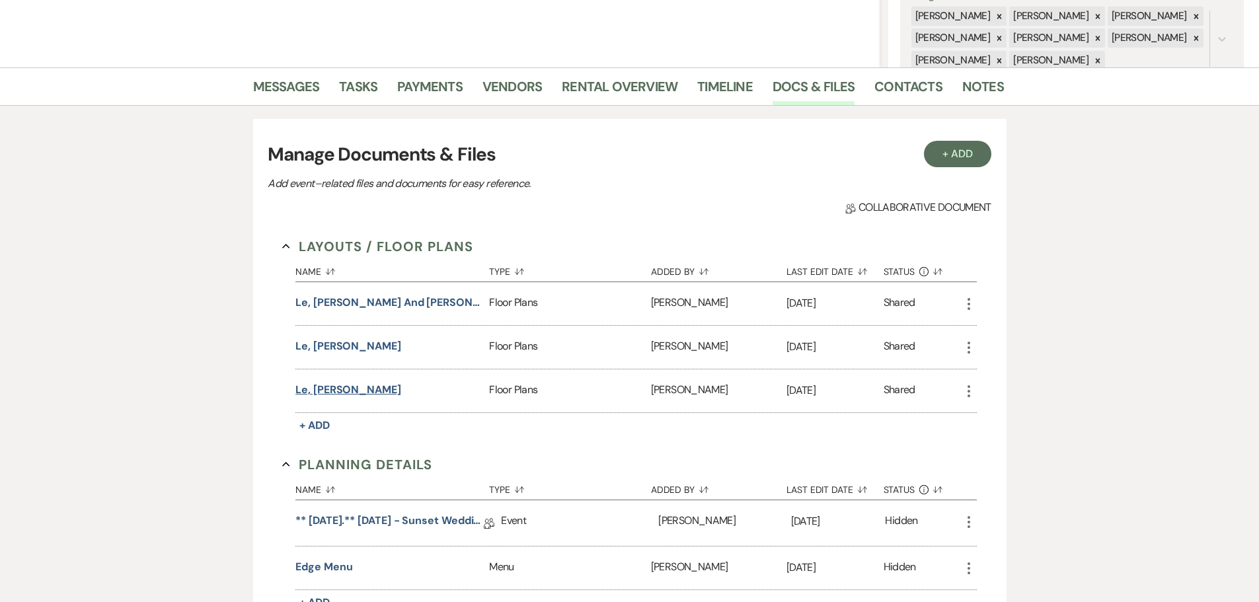
click at [317, 393] on button "Le, [PERSON_NAME]" at bounding box center [349, 390] width 106 height 16
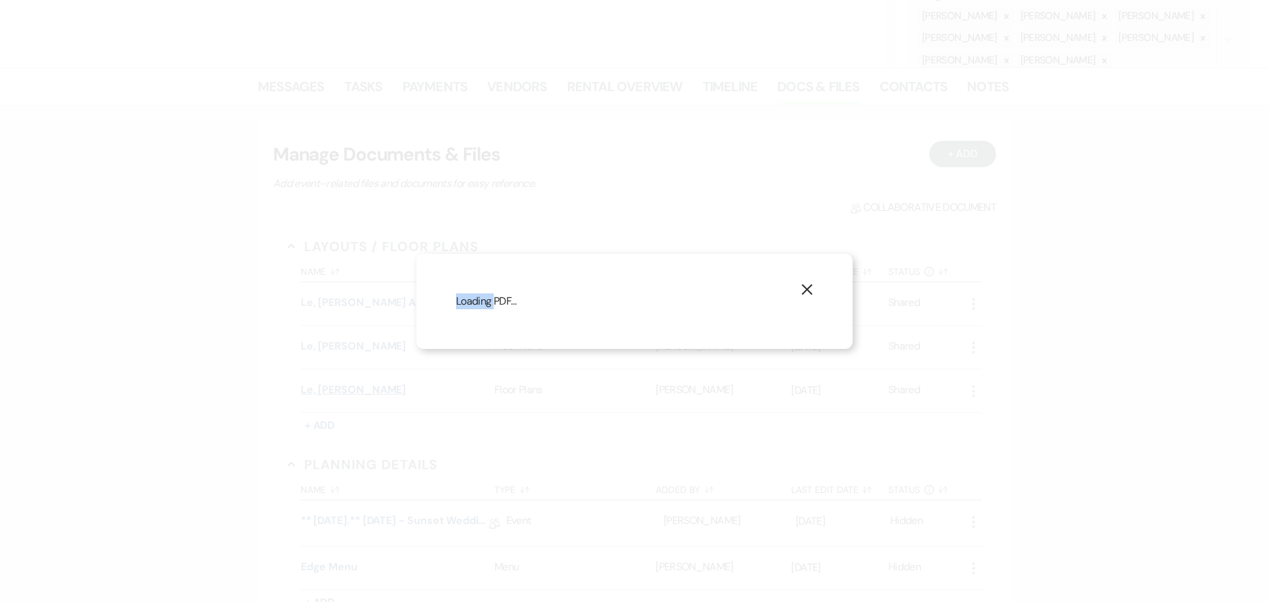
click at [317, 393] on div "X Loading PDF…" at bounding box center [634, 301] width 1269 height 602
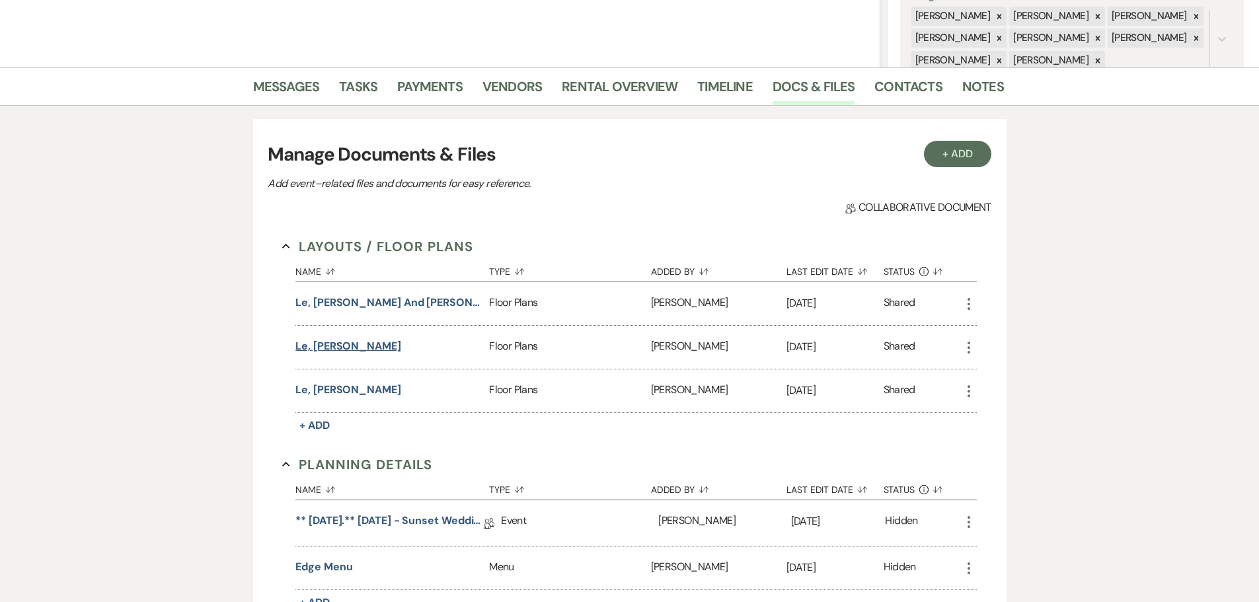
click at [310, 341] on button "Le, [PERSON_NAME]" at bounding box center [349, 346] width 106 height 16
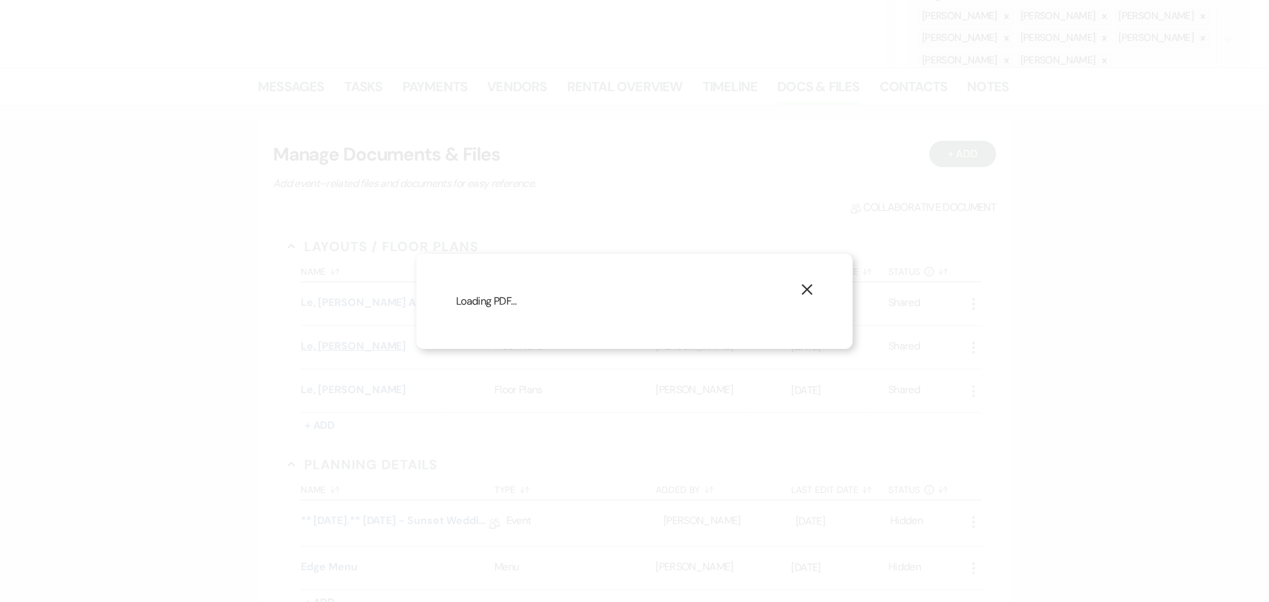
click at [310, 341] on div "X Loading PDF…" at bounding box center [634, 301] width 1269 height 602
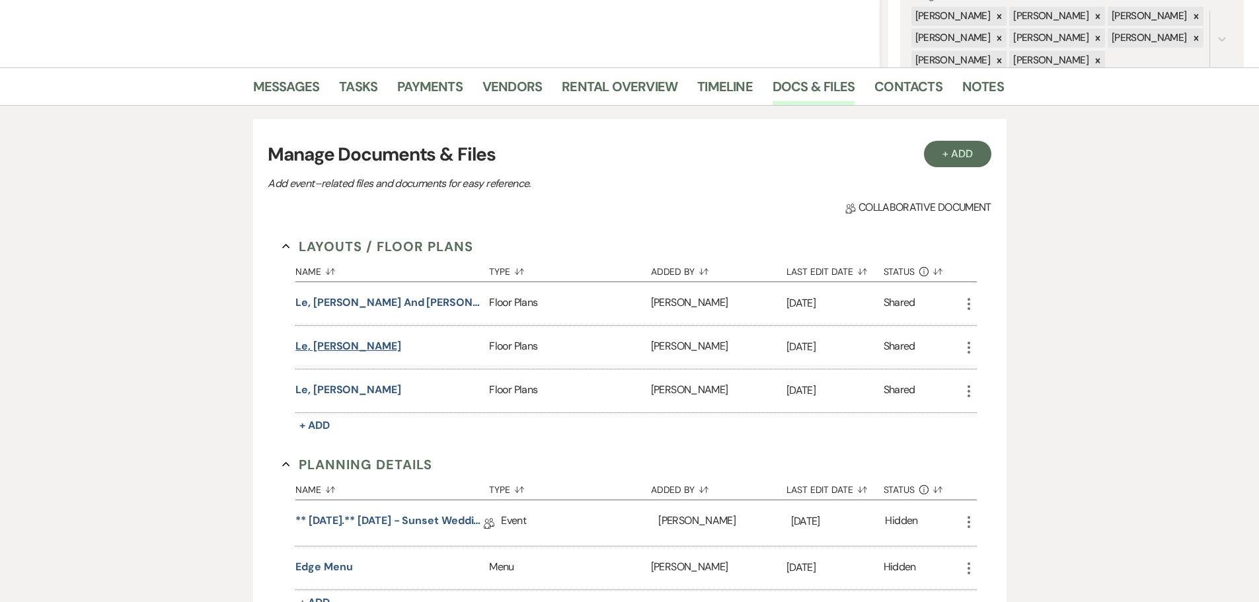
click at [310, 344] on button "Le, [PERSON_NAME]" at bounding box center [349, 346] width 106 height 16
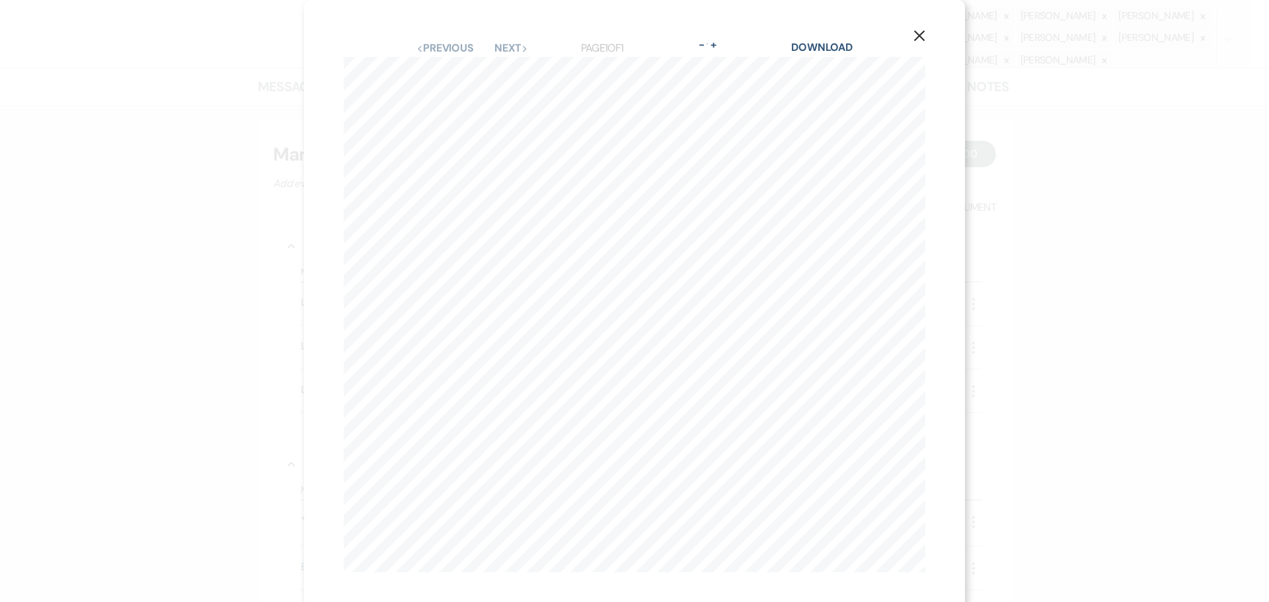
click at [914, 36] on use "button" at bounding box center [919, 35] width 11 height 11
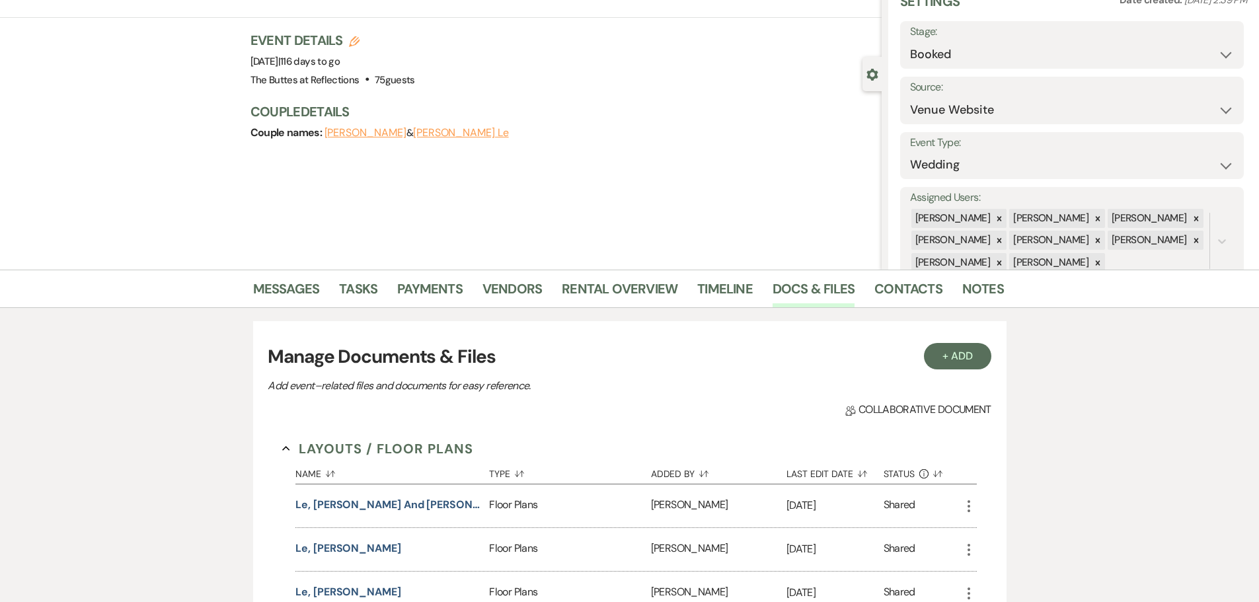
scroll to position [0, 0]
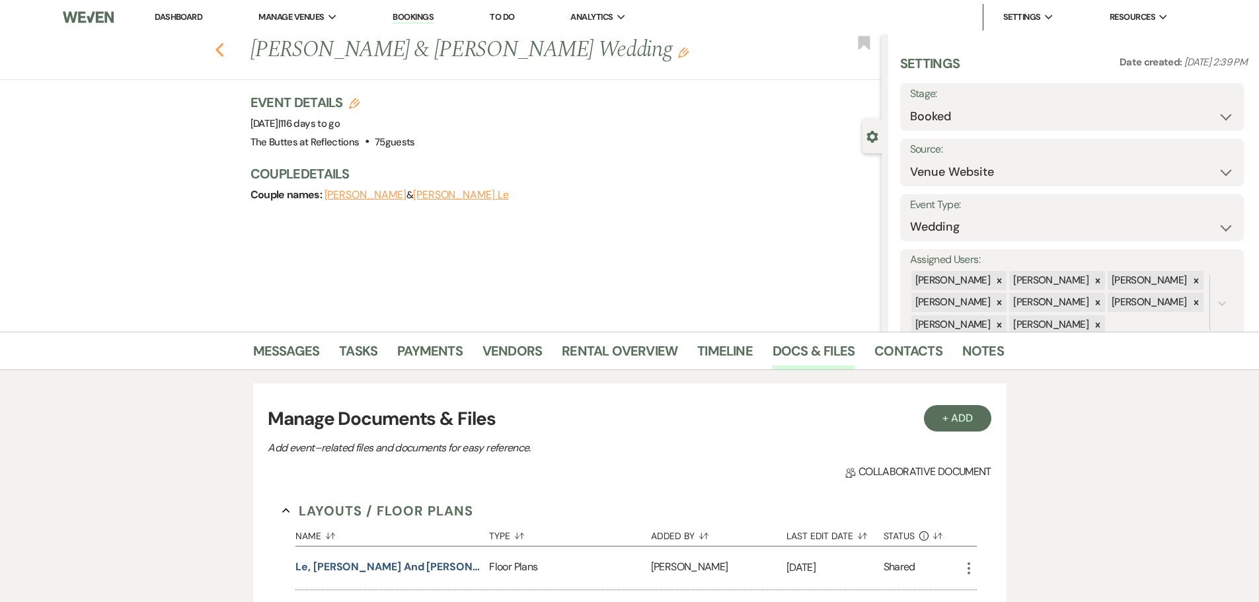
click at [225, 50] on icon "Previous" at bounding box center [220, 50] width 10 height 16
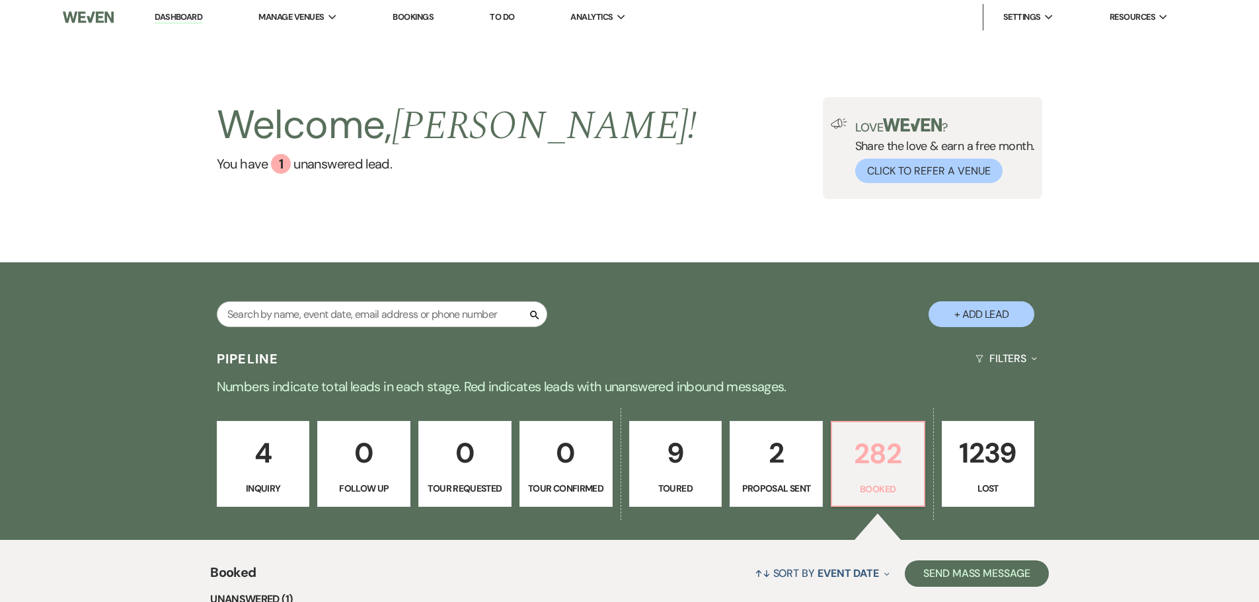
click at [869, 464] on p "282" at bounding box center [878, 454] width 76 height 44
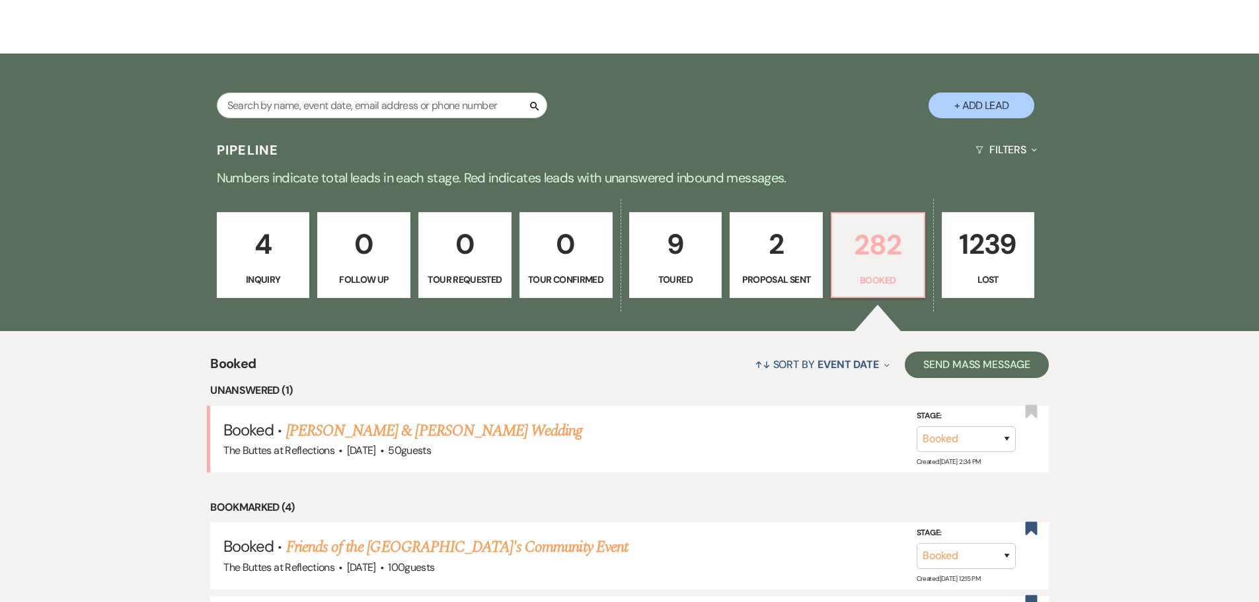
scroll to position [331, 0]
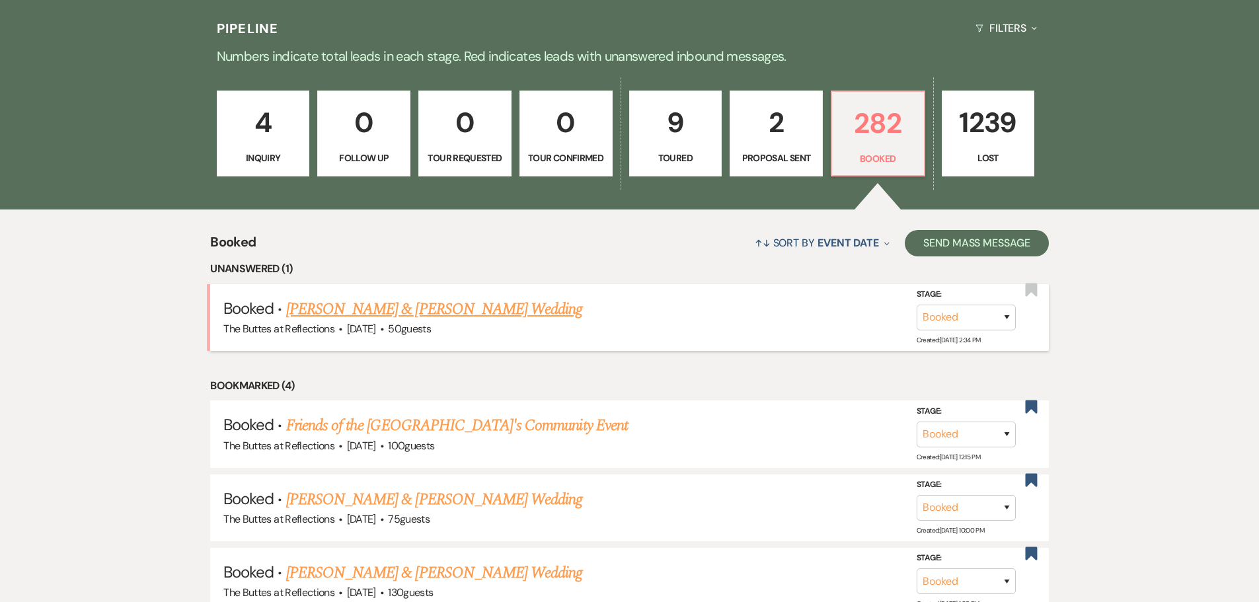
click at [342, 307] on link "[PERSON_NAME] & [PERSON_NAME] Wedding" at bounding box center [434, 310] width 296 height 24
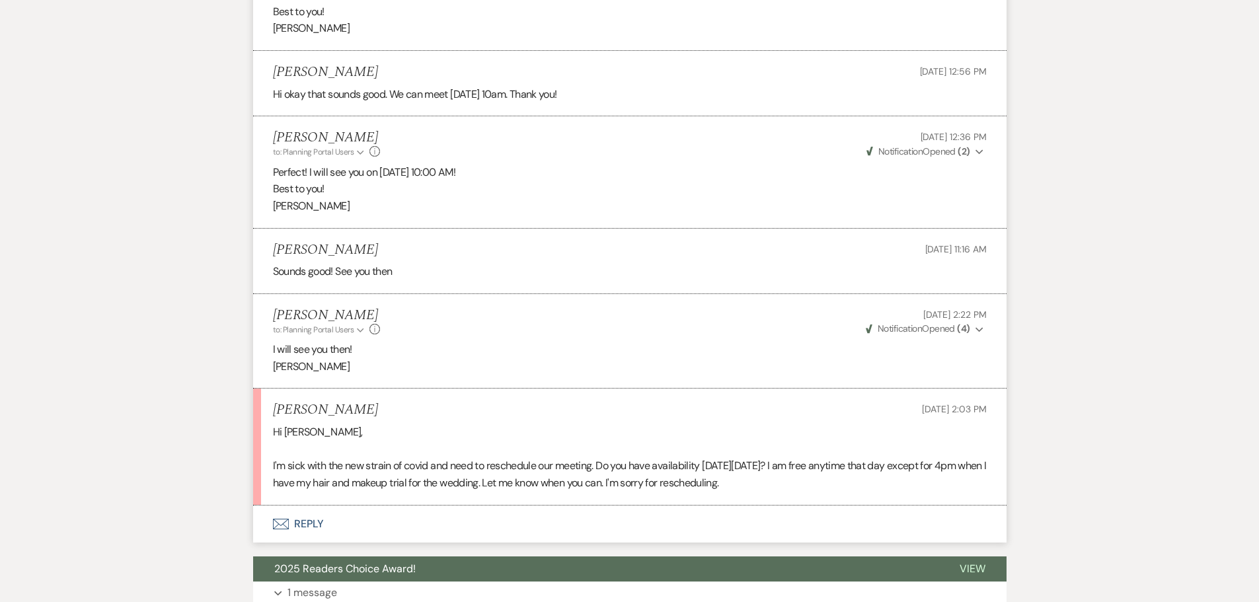
scroll to position [1190, 0]
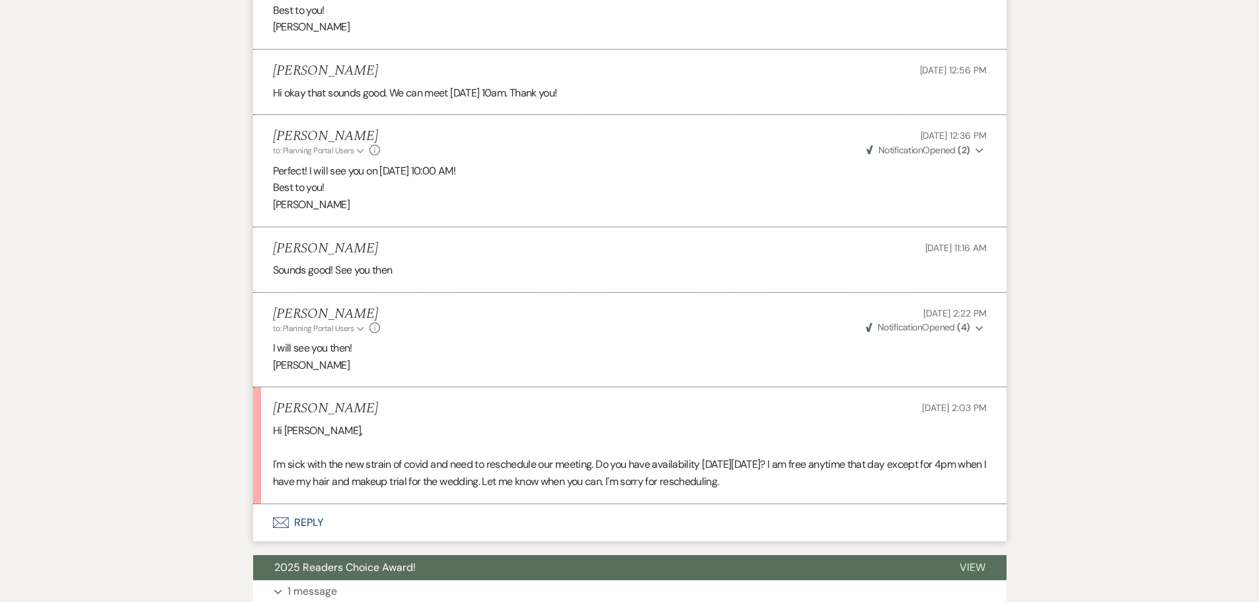
click at [284, 519] on icon "Envelope" at bounding box center [281, 523] width 16 height 11
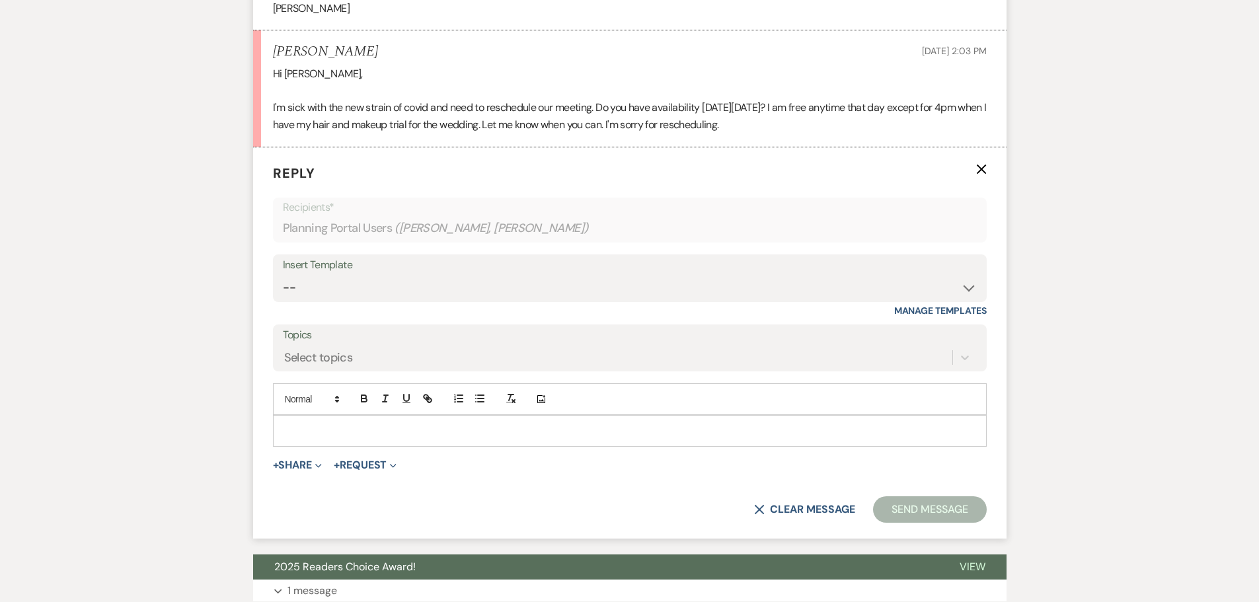
scroll to position [1589, 0]
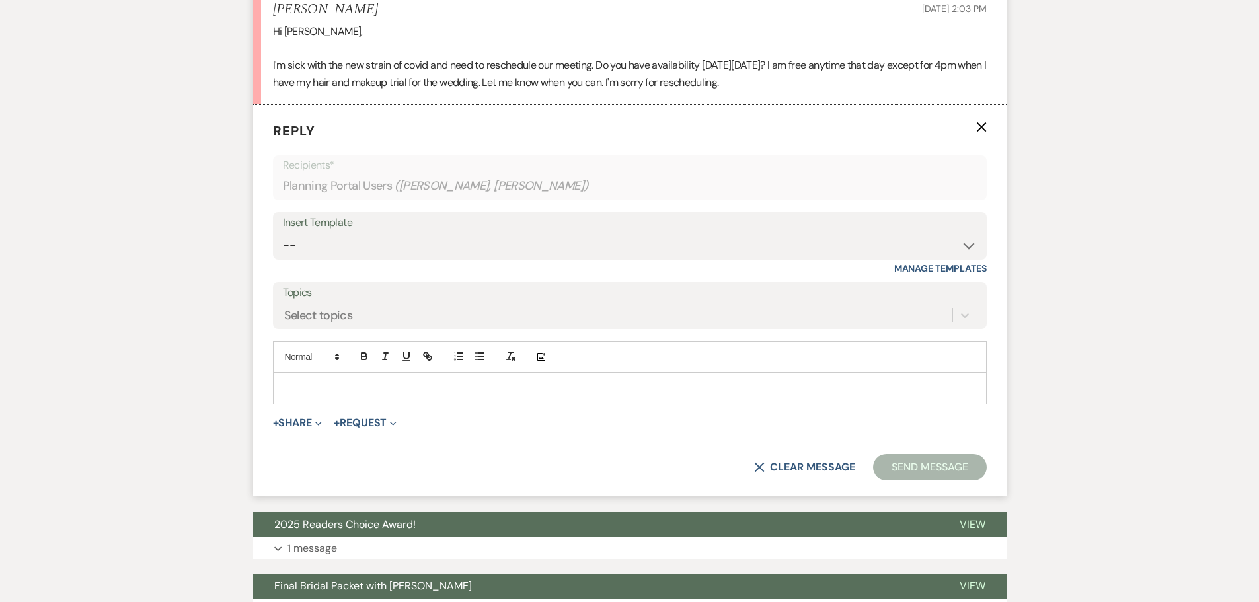
click at [303, 374] on div at bounding box center [630, 389] width 713 height 30
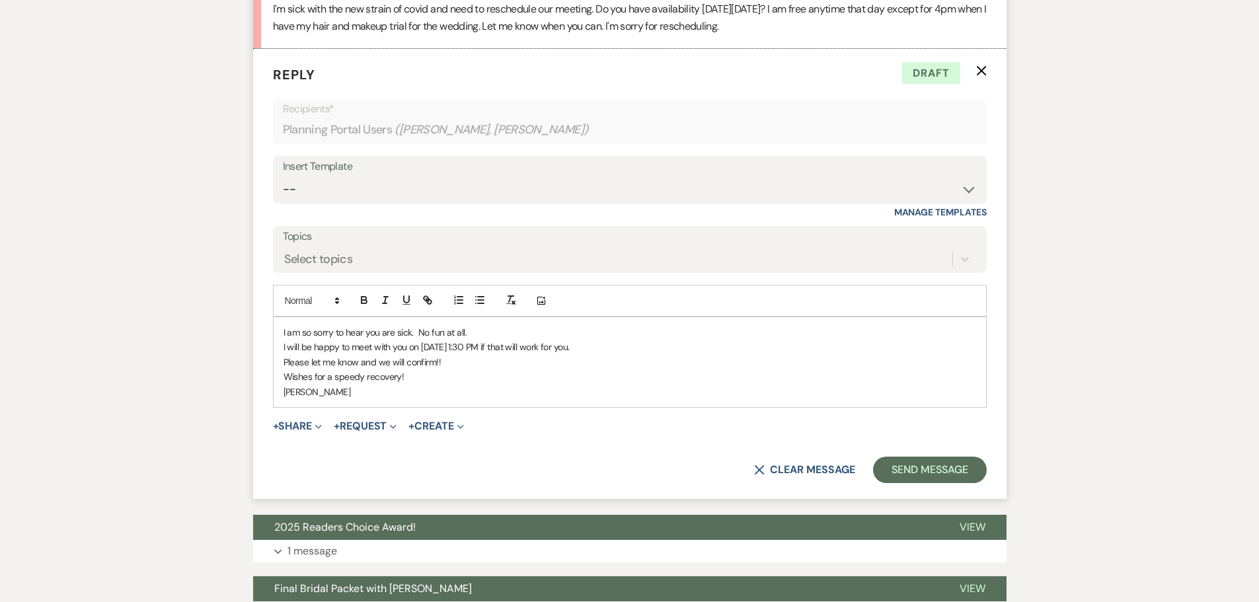
scroll to position [1655, 0]
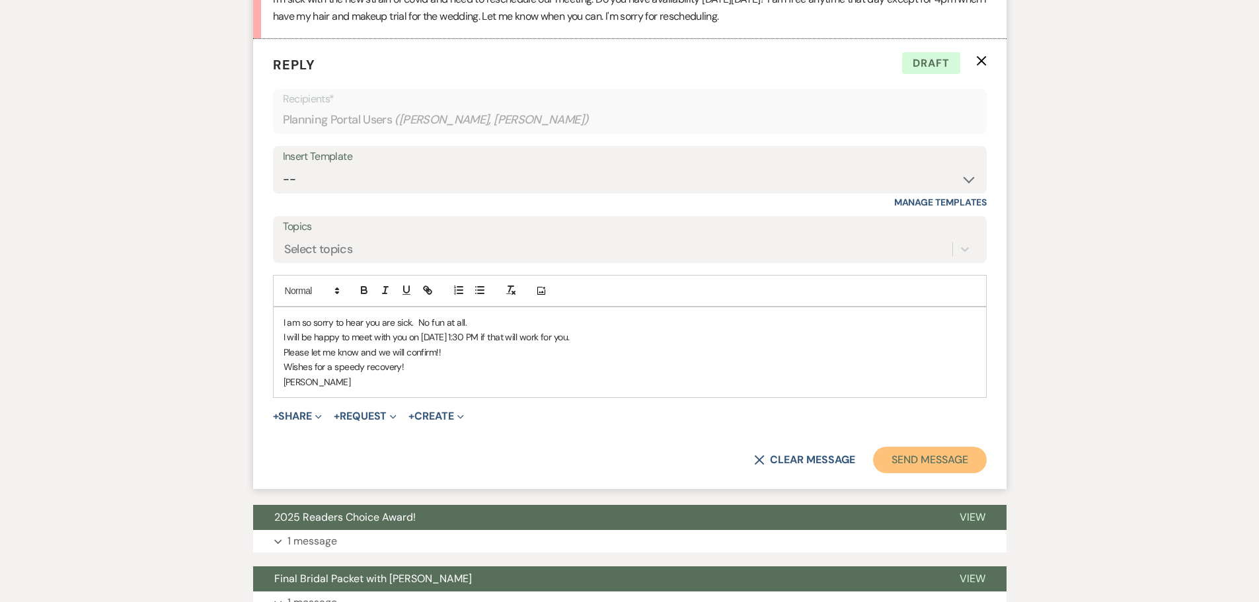
click at [918, 456] on button "Send Message" at bounding box center [929, 460] width 113 height 26
